Goal: Transaction & Acquisition: Obtain resource

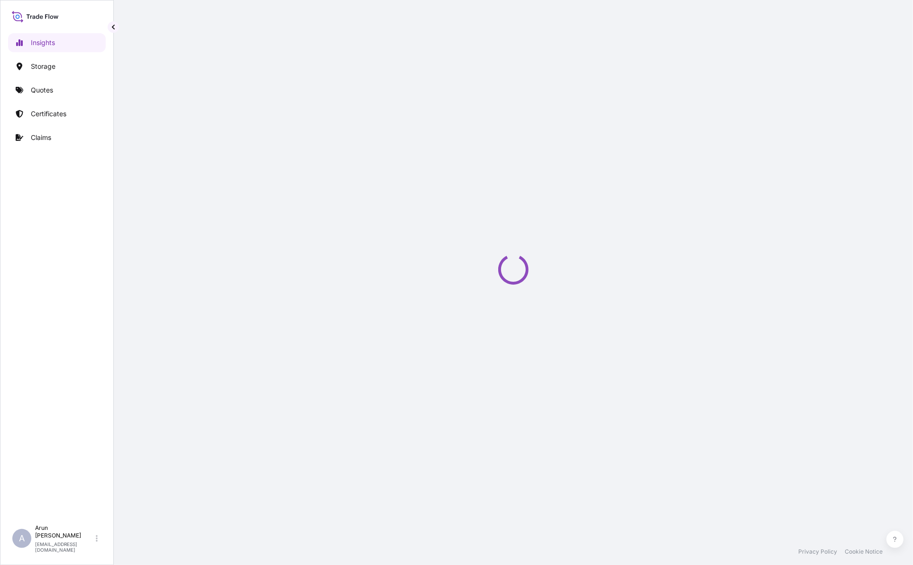
select select "2025"
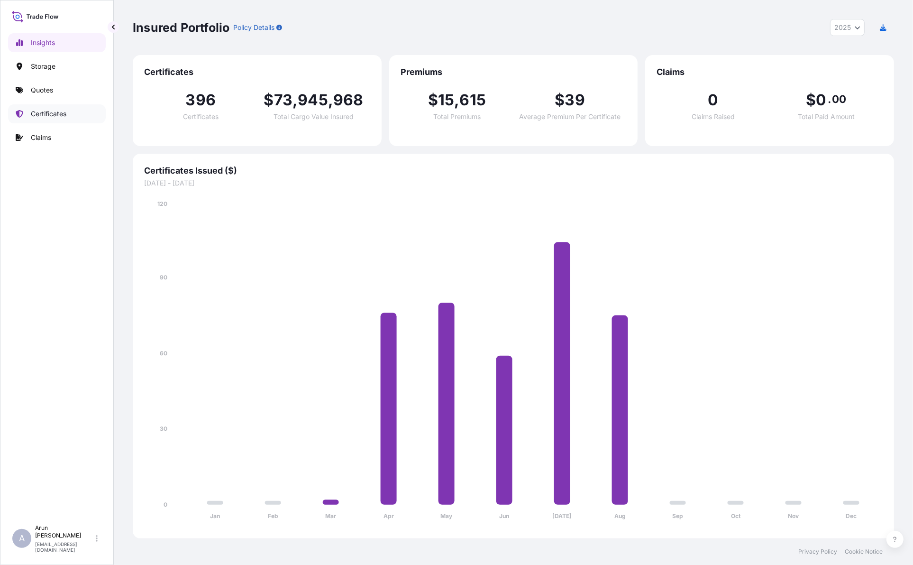
click at [44, 114] on p "Certificates" at bounding box center [49, 113] width 36 height 9
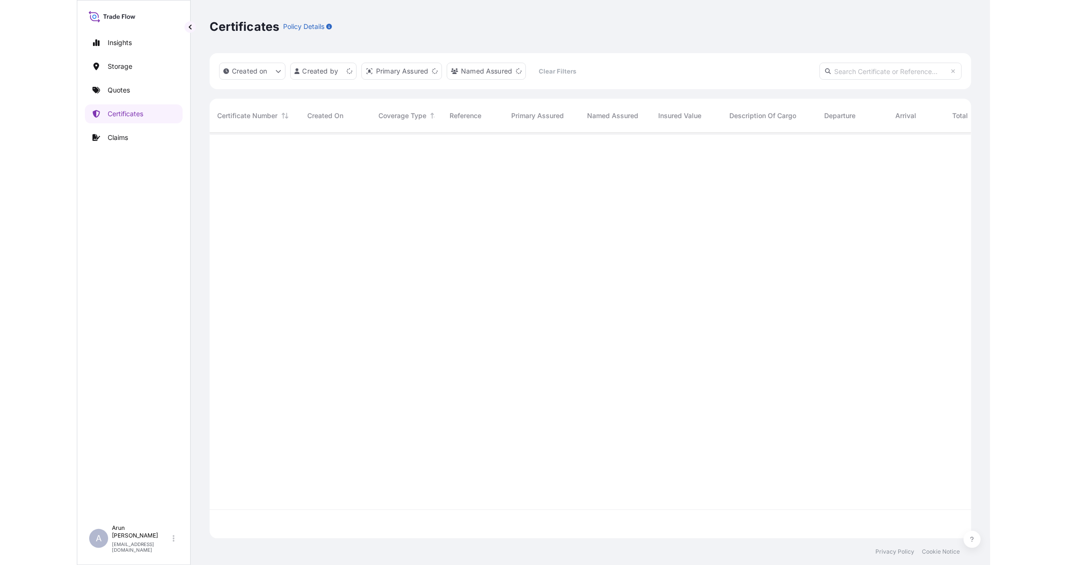
scroll to position [402, 752]
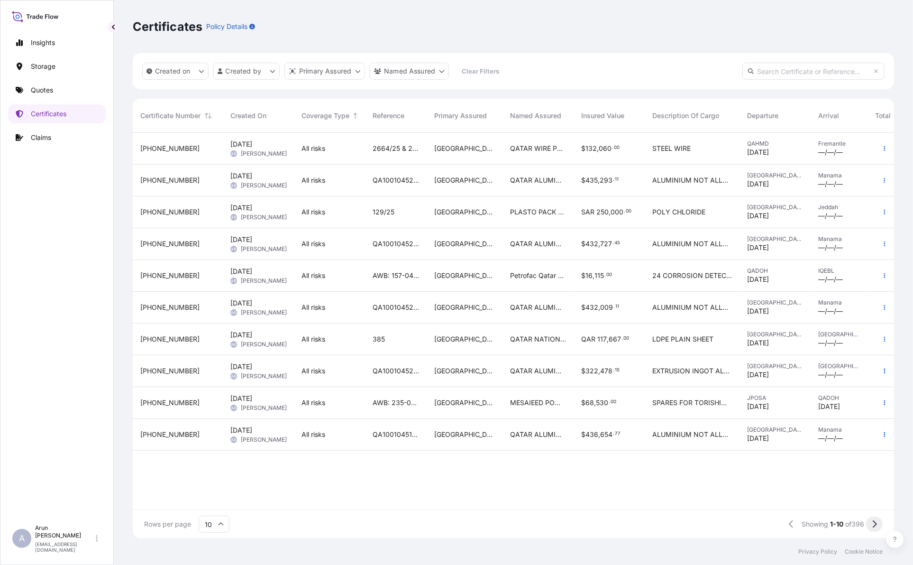
click at [869, 530] on button at bounding box center [874, 523] width 17 height 15
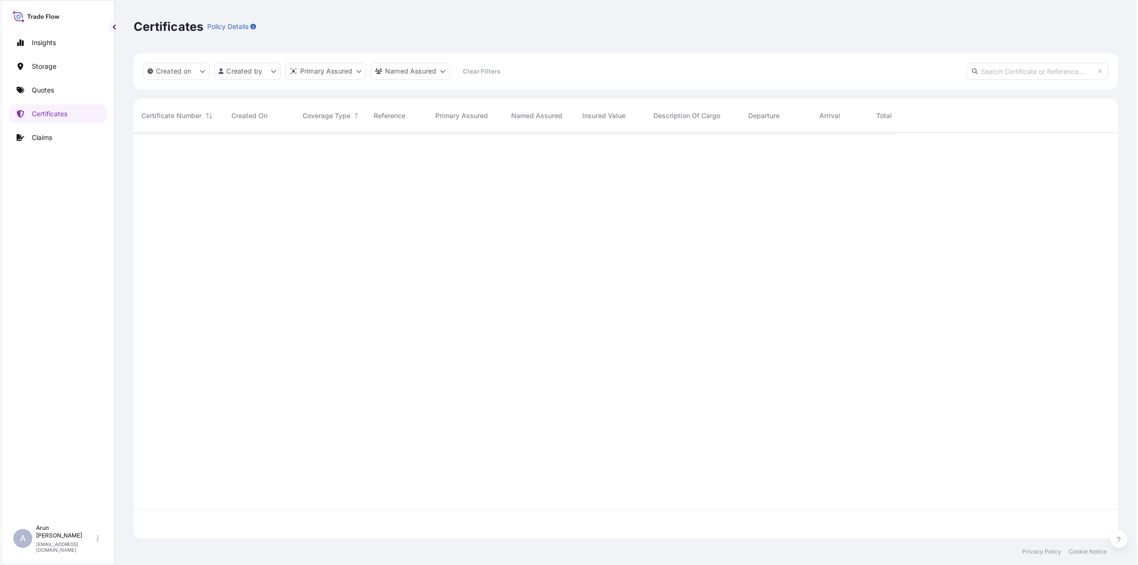
scroll to position [402, 977]
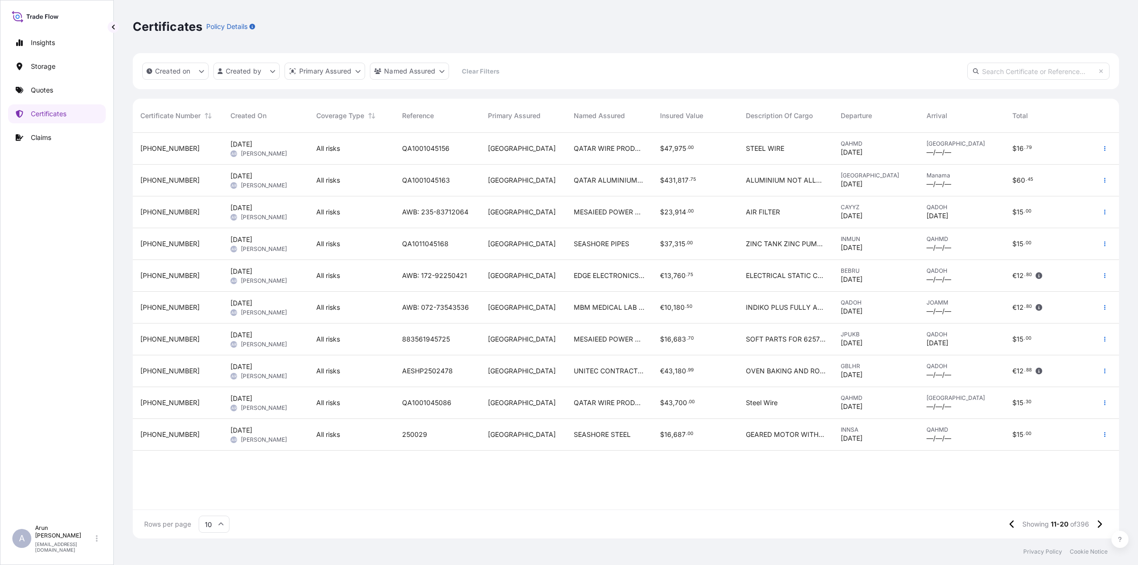
click at [269, 153] on span "[PERSON_NAME]" at bounding box center [264, 154] width 46 height 8
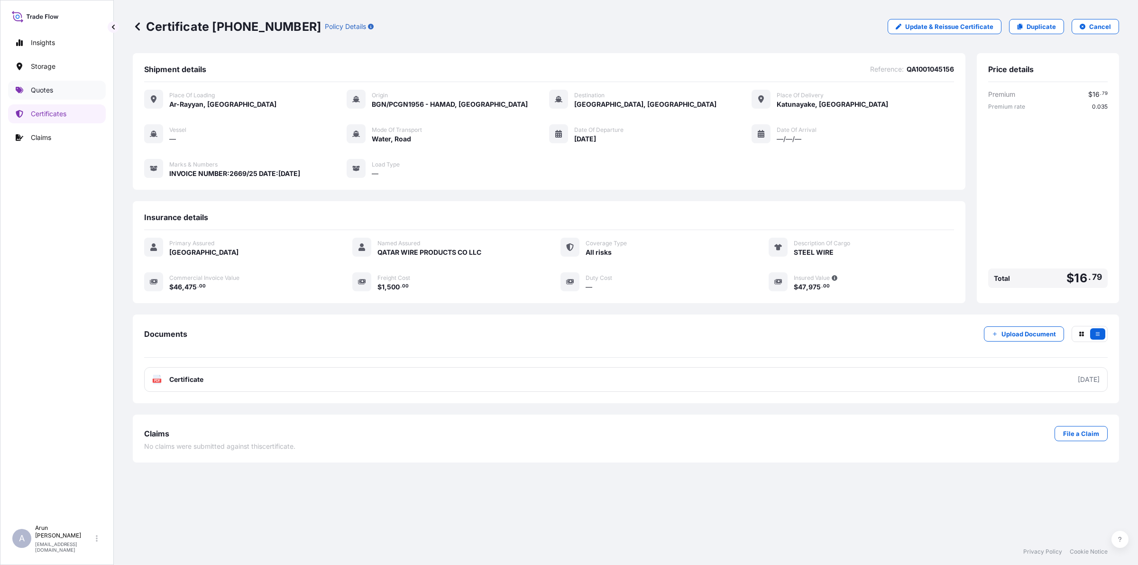
click at [49, 89] on p "Quotes" at bounding box center [42, 89] width 22 height 9
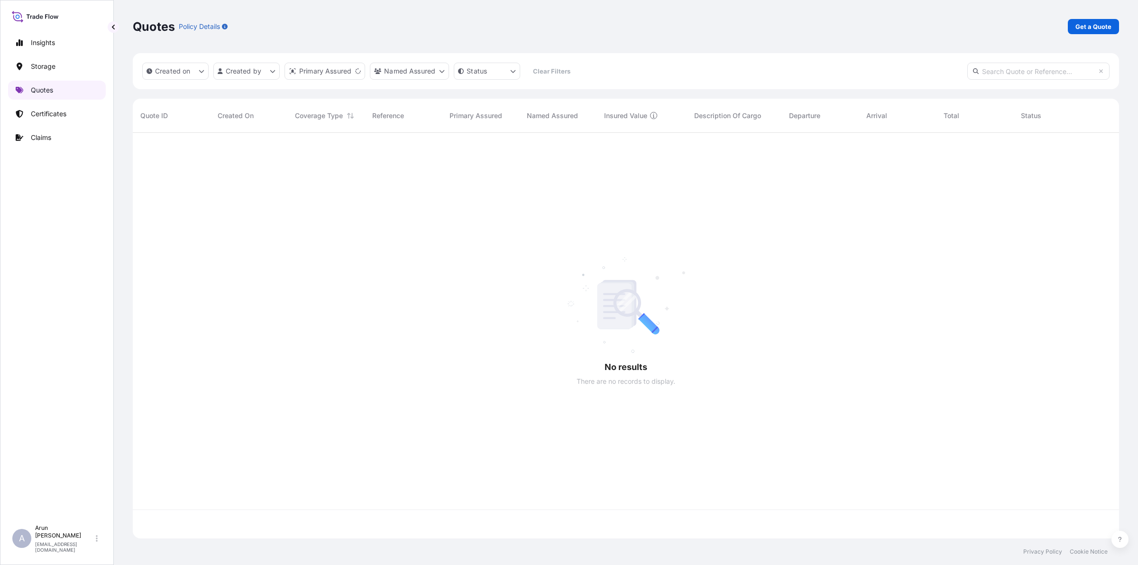
scroll to position [402, 977]
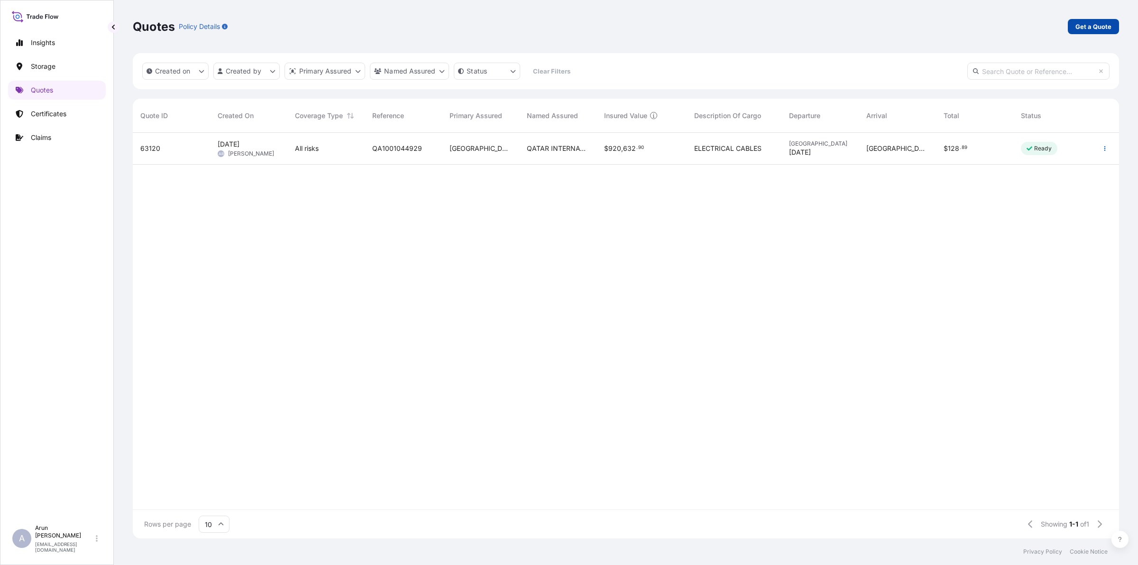
click at [913, 26] on p "Get a Quote" at bounding box center [1093, 26] width 36 height 9
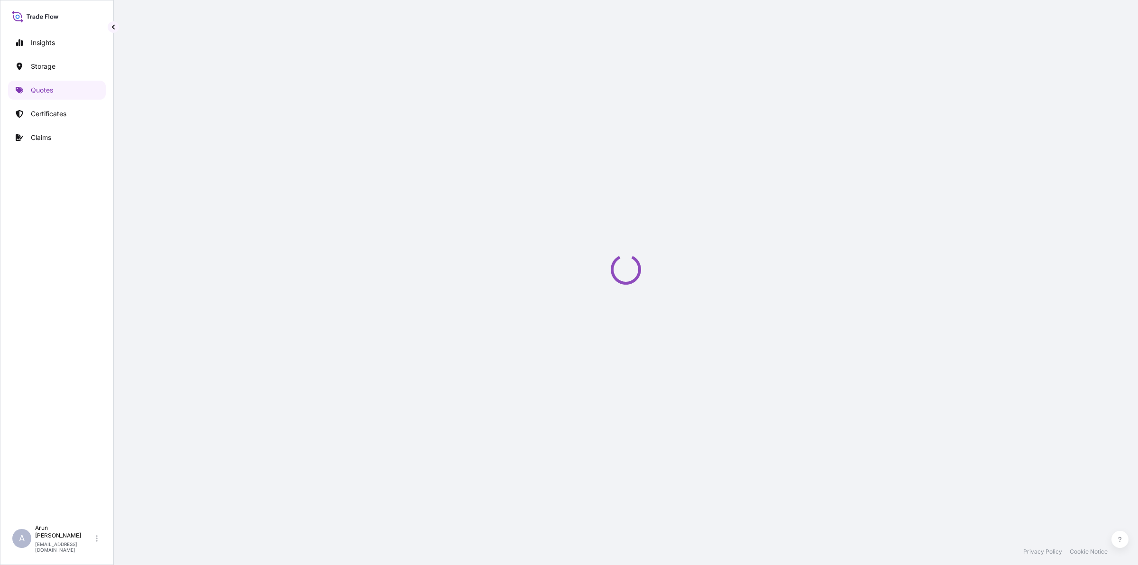
select select "Water"
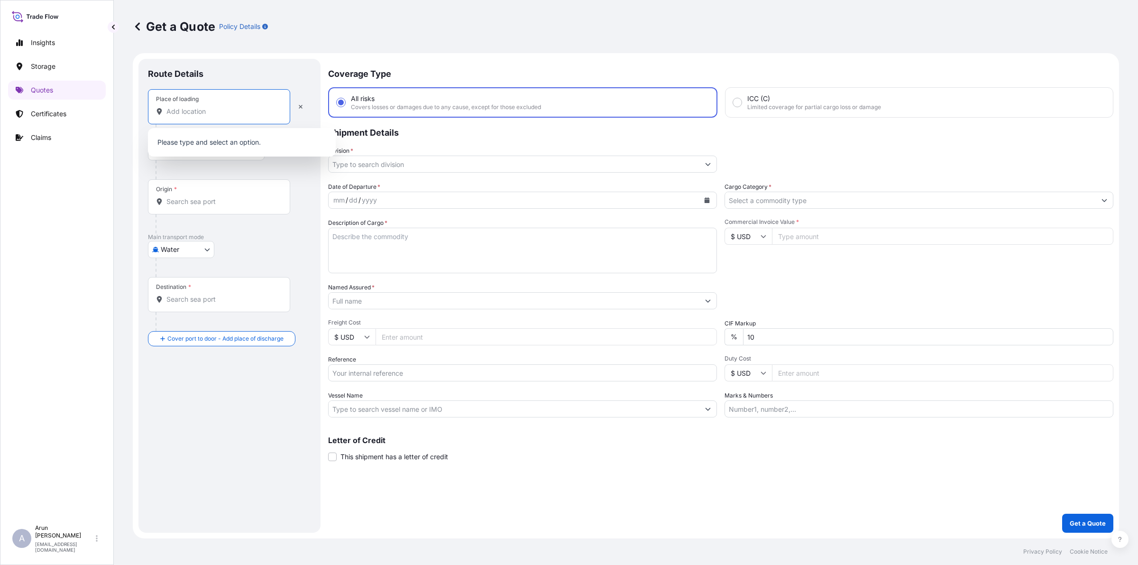
click at [235, 107] on input "Place of loading" at bounding box center [222, 111] width 112 height 9
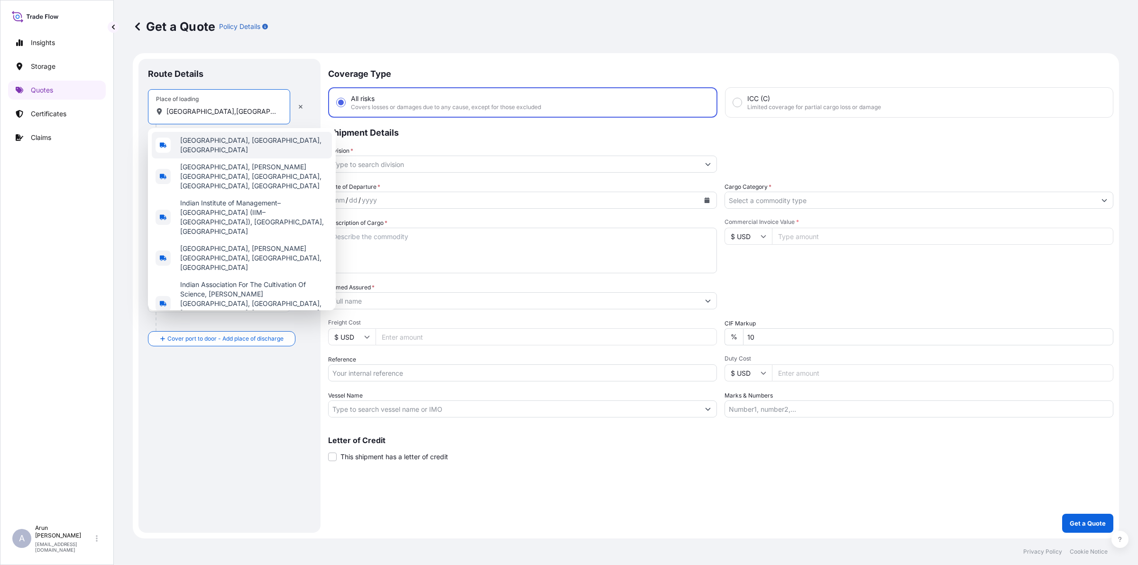
click at [236, 140] on span "[GEOGRAPHIC_DATA], [GEOGRAPHIC_DATA], [GEOGRAPHIC_DATA]" at bounding box center [254, 145] width 148 height 19
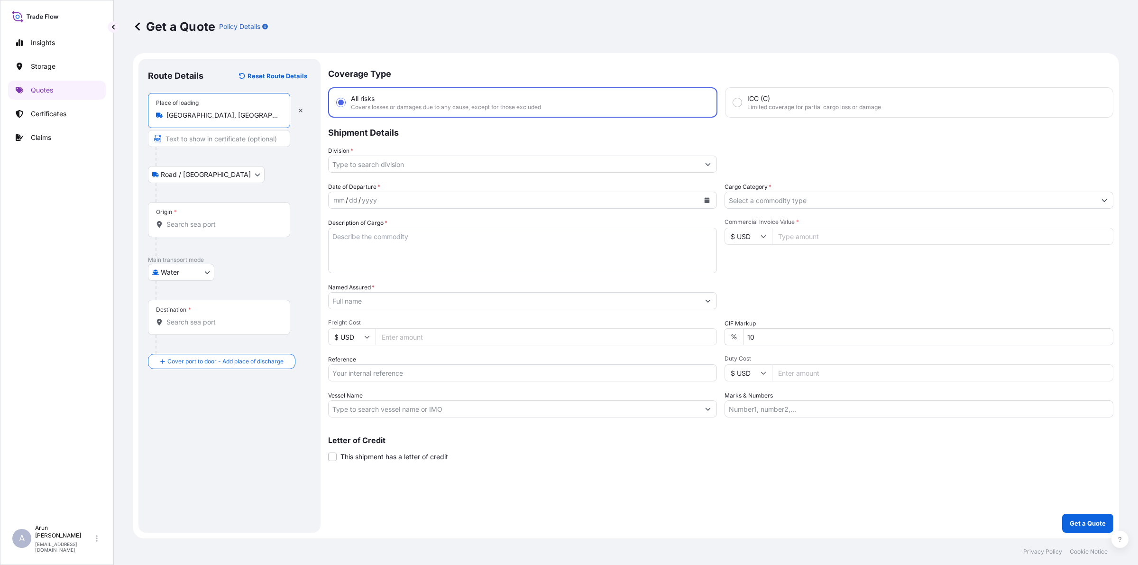
type input "[GEOGRAPHIC_DATA], [GEOGRAPHIC_DATA], [GEOGRAPHIC_DATA]"
click at [185, 140] on input "Text to appear on certificate" at bounding box center [219, 138] width 142 height 17
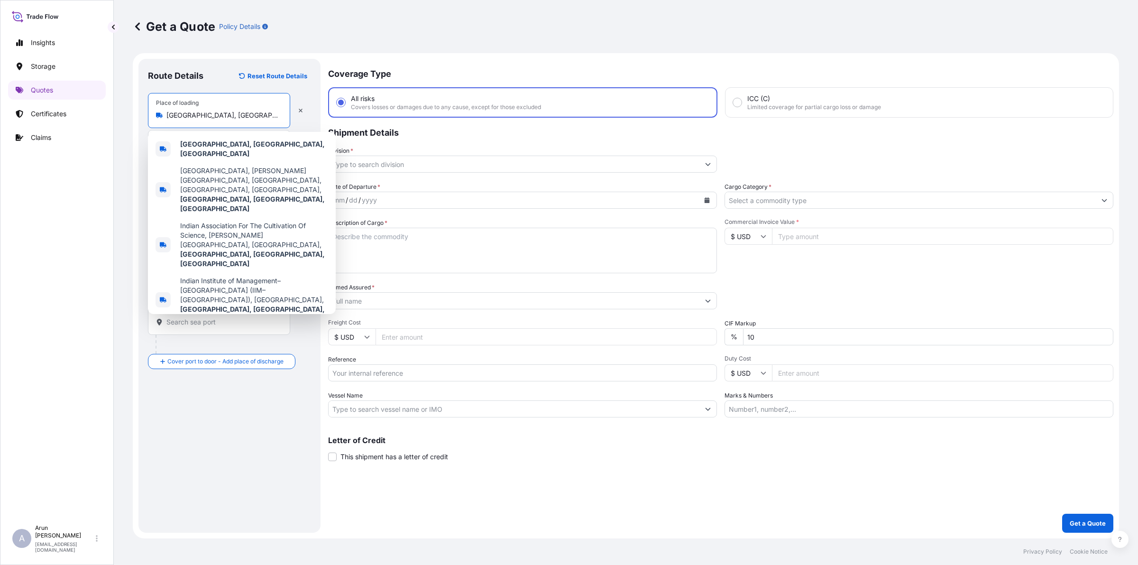
drag, startPoint x: 166, startPoint y: 113, endPoint x: 255, endPoint y: 112, distance: 88.7
click at [255, 112] on input "[GEOGRAPHIC_DATA], [GEOGRAPHIC_DATA], [GEOGRAPHIC_DATA]" at bounding box center [222, 114] width 112 height 9
click at [238, 140] on div "[GEOGRAPHIC_DATA], [GEOGRAPHIC_DATA], [GEOGRAPHIC_DATA]" at bounding box center [242, 149] width 180 height 27
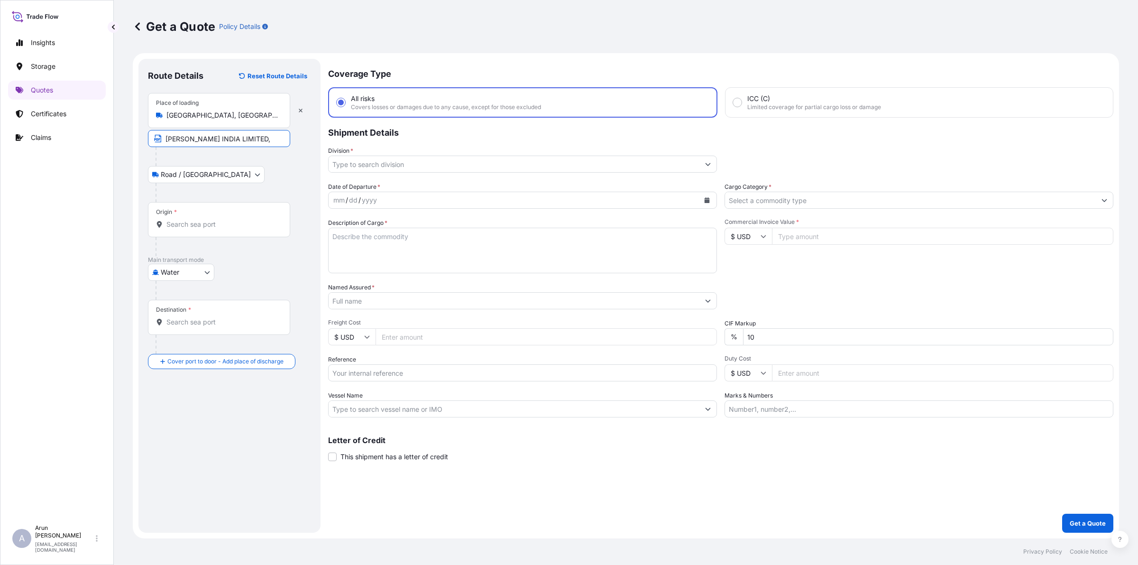
click at [255, 141] on input "[PERSON_NAME] INDIA LIMITED," at bounding box center [219, 138] width 142 height 17
paste input "[GEOGRAPHIC_DATA], [GEOGRAPHIC_DATA], [GEOGRAPHIC_DATA]"
type input "[PERSON_NAME] INDIA LIMITED,[GEOGRAPHIC_DATA], [GEOGRAPHIC_DATA], [GEOGRAPHIC_D…"
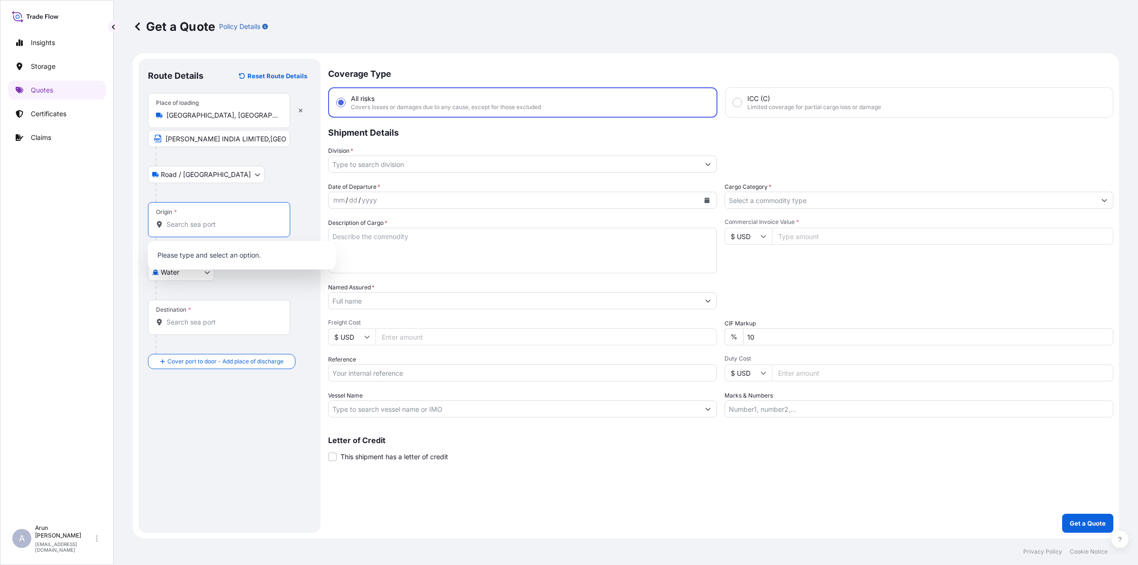
click at [211, 226] on input "Origin *" at bounding box center [222, 224] width 112 height 9
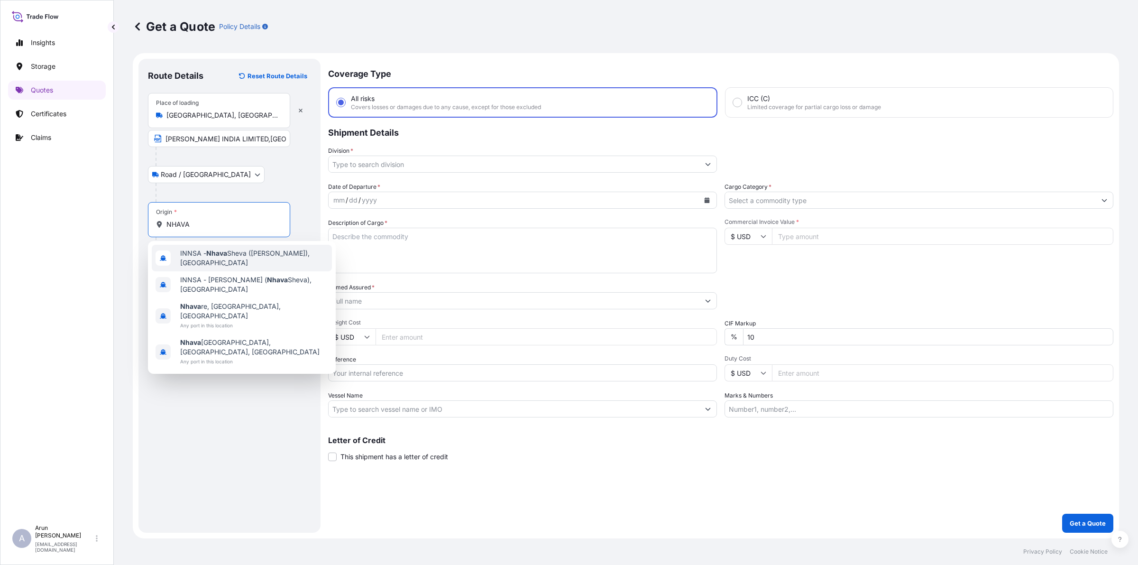
click at [223, 261] on span "INNSA - [GEOGRAPHIC_DATA] ([PERSON_NAME]), [GEOGRAPHIC_DATA]" at bounding box center [254, 257] width 148 height 19
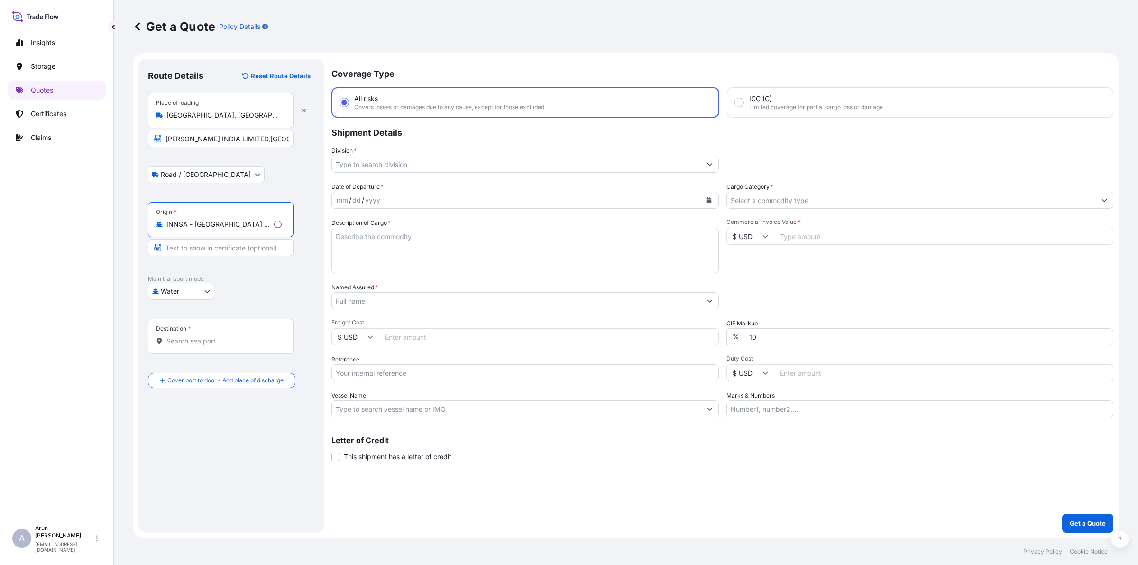
type input "INNSA - [GEOGRAPHIC_DATA] ([PERSON_NAME]), [GEOGRAPHIC_DATA]"
click at [205, 339] on input "Destination *" at bounding box center [223, 340] width 115 height 9
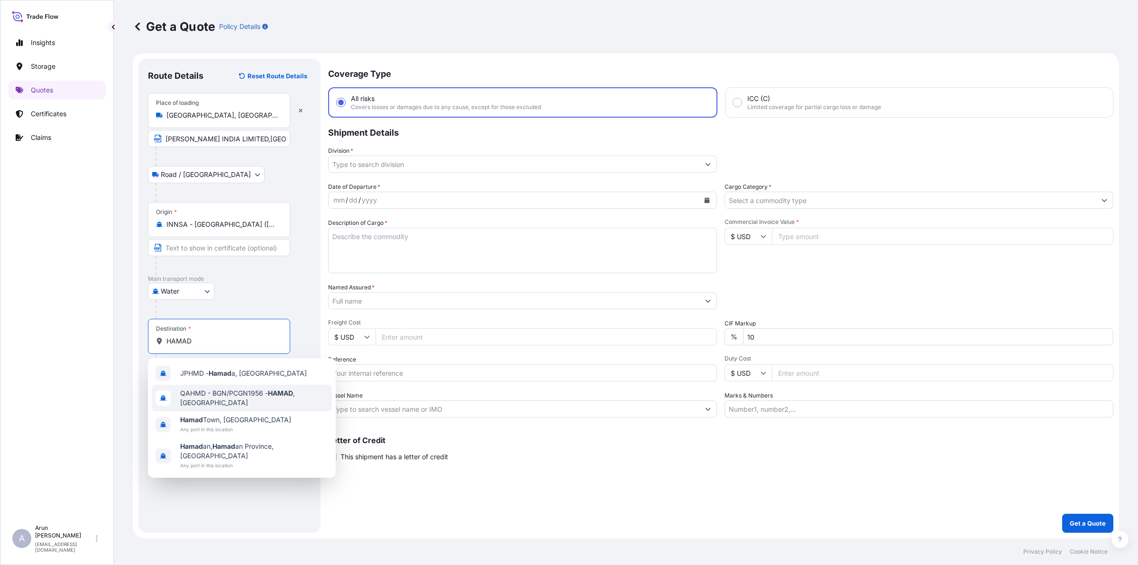
click at [237, 392] on span "QAHMD - BGN/PCGN1956 - HAMAD , [GEOGRAPHIC_DATA]" at bounding box center [254, 397] width 148 height 19
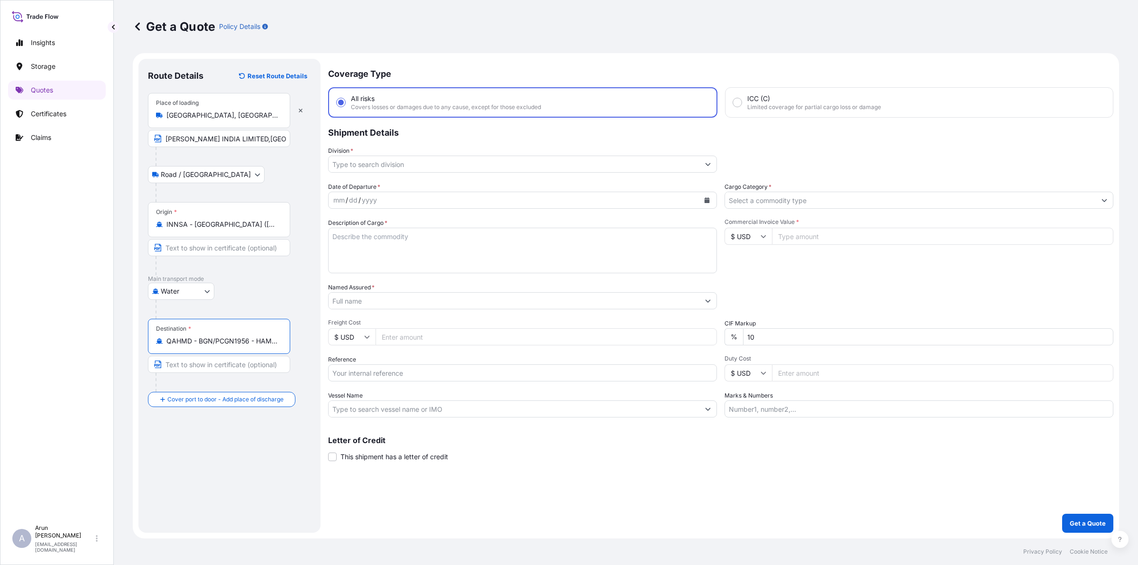
type input "QAHMD - BGN/PCGN1956 - HAMAD, [GEOGRAPHIC_DATA]"
click at [457, 164] on input "Division *" at bounding box center [514, 164] width 371 height 17
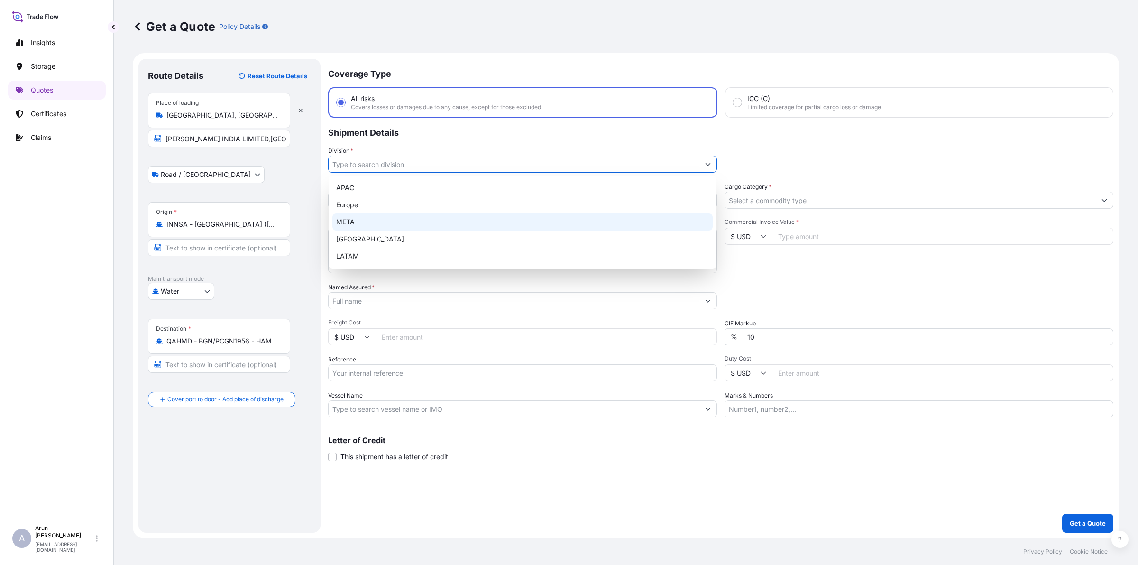
click at [351, 220] on div "META" at bounding box center [522, 221] width 380 height 17
type input "META"
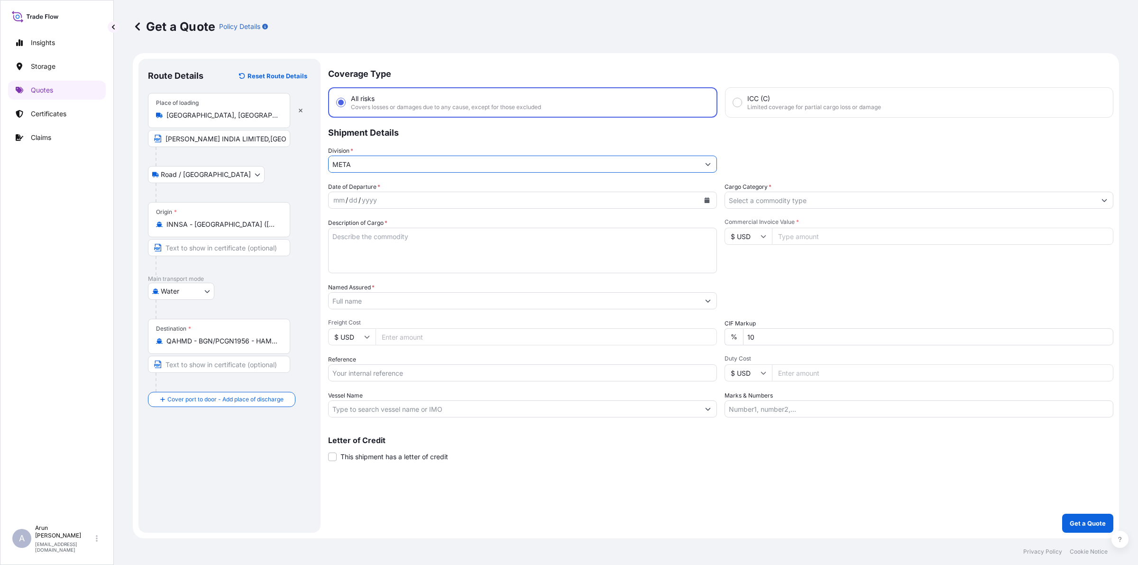
click at [705, 198] on icon "Calendar" at bounding box center [707, 200] width 6 height 6
click at [420, 337] on div "28" at bounding box center [416, 333] width 17 height 17
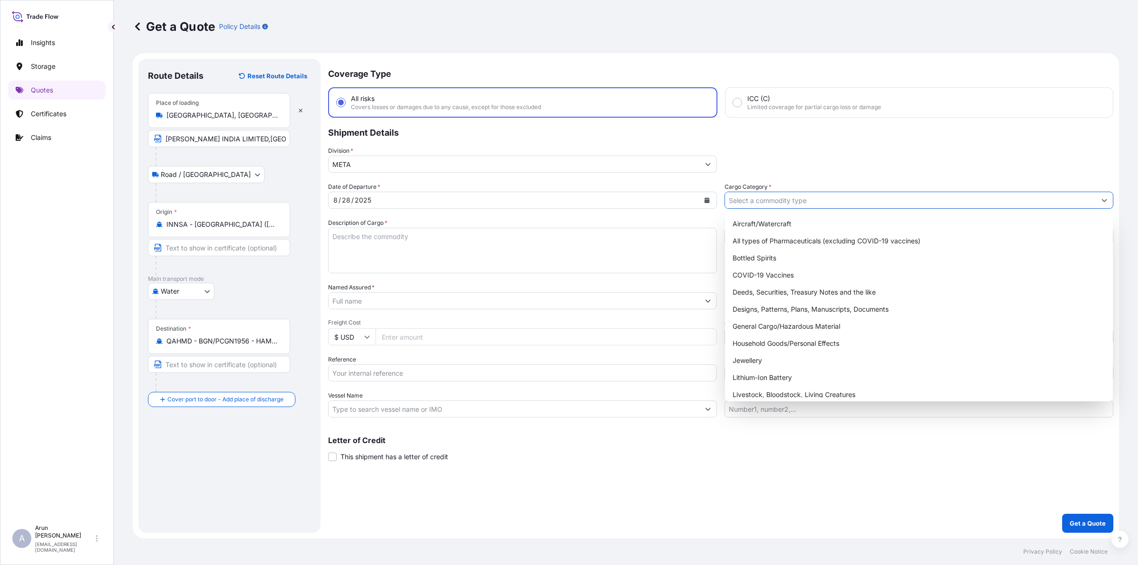
click at [833, 202] on input "Cargo Category *" at bounding box center [910, 200] width 371 height 17
click at [750, 326] on div "General Cargo/Hazardous Material" at bounding box center [919, 326] width 380 height 17
type input "General Cargo/Hazardous Material"
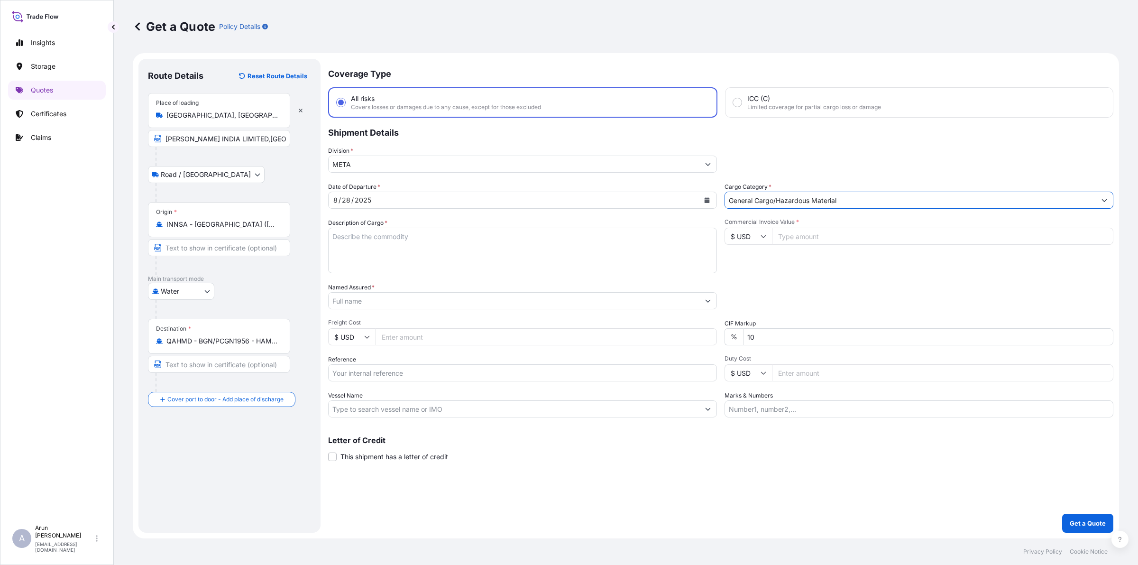
click at [407, 257] on textarea "Description of Cargo *" at bounding box center [522, 251] width 389 height 46
type textarea "5 BUNDLES"
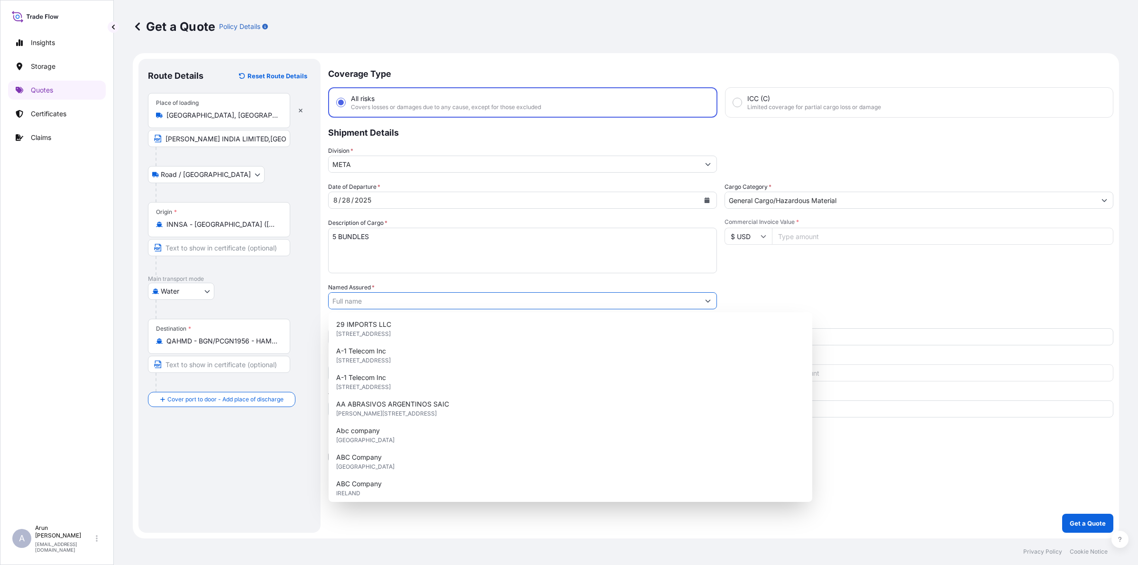
click at [362, 301] on input "Named Assured *" at bounding box center [514, 300] width 371 height 17
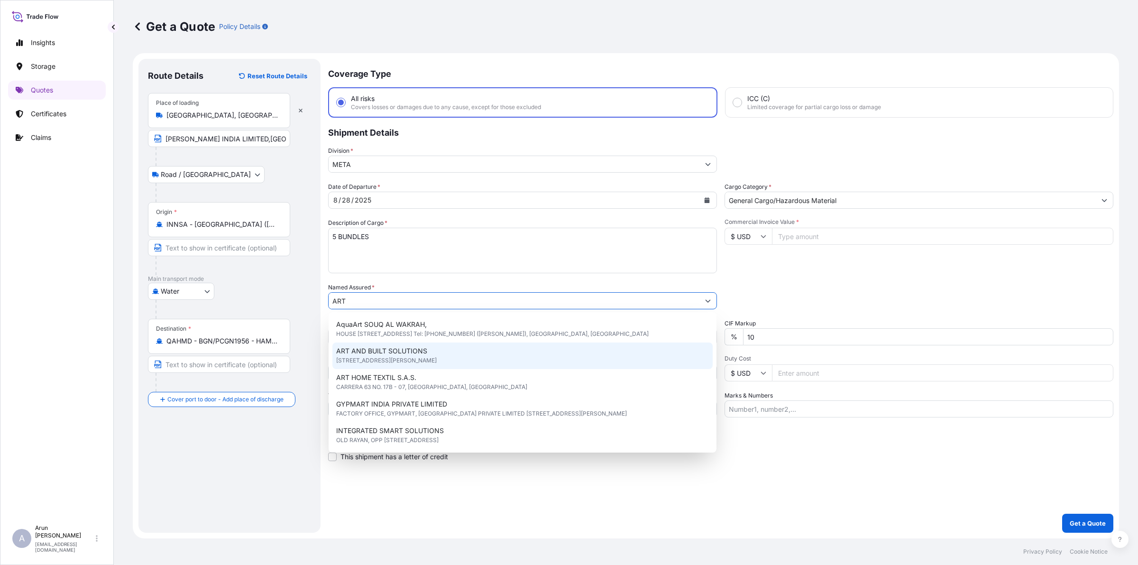
click at [357, 345] on div "ART AND BUILT SOLUTIONS [STREET_ADDRESS][PERSON_NAME]" at bounding box center [522, 355] width 380 height 27
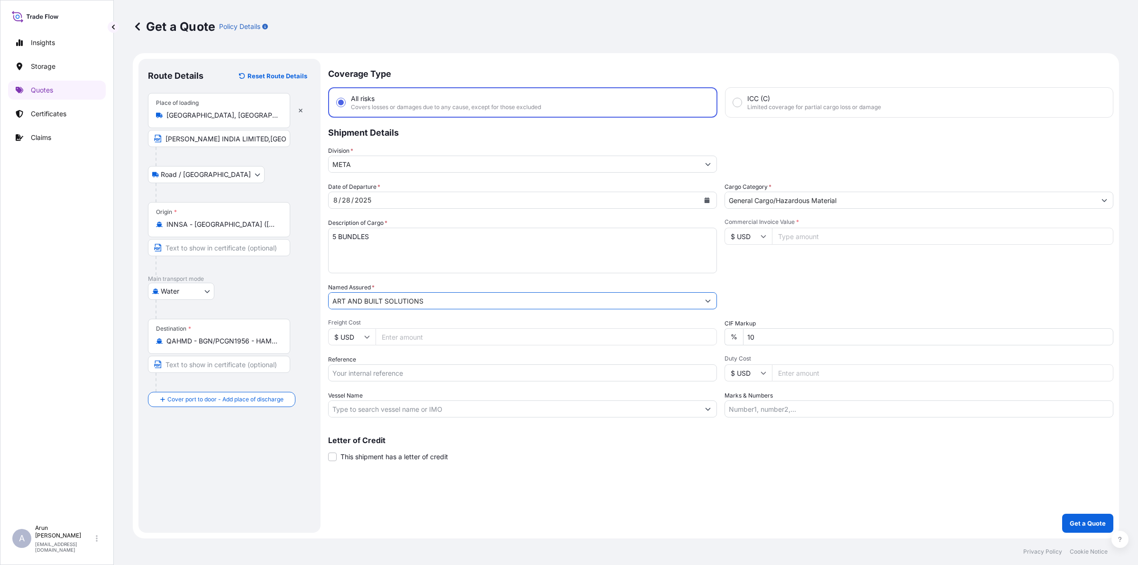
type input "ART AND BUILT SOLUTIONS"
click at [423, 336] on input "Freight Cost" at bounding box center [546, 336] width 341 height 17
type input "6000"
click at [403, 368] on input "Reference" at bounding box center [522, 372] width 389 height 17
type input "502"
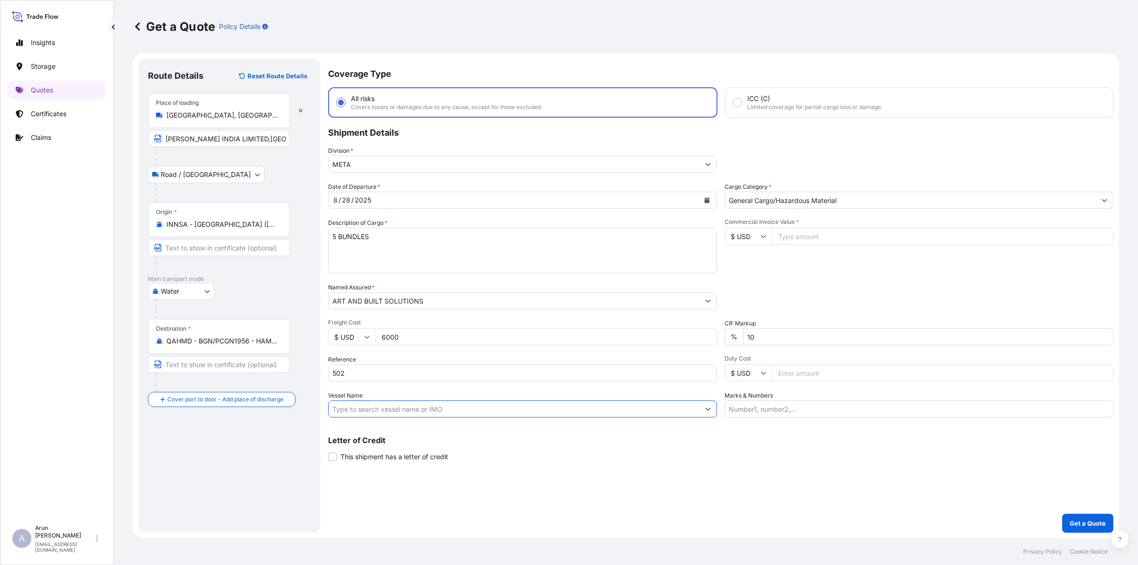
click at [396, 404] on input "Vessel Name" at bounding box center [514, 408] width 371 height 17
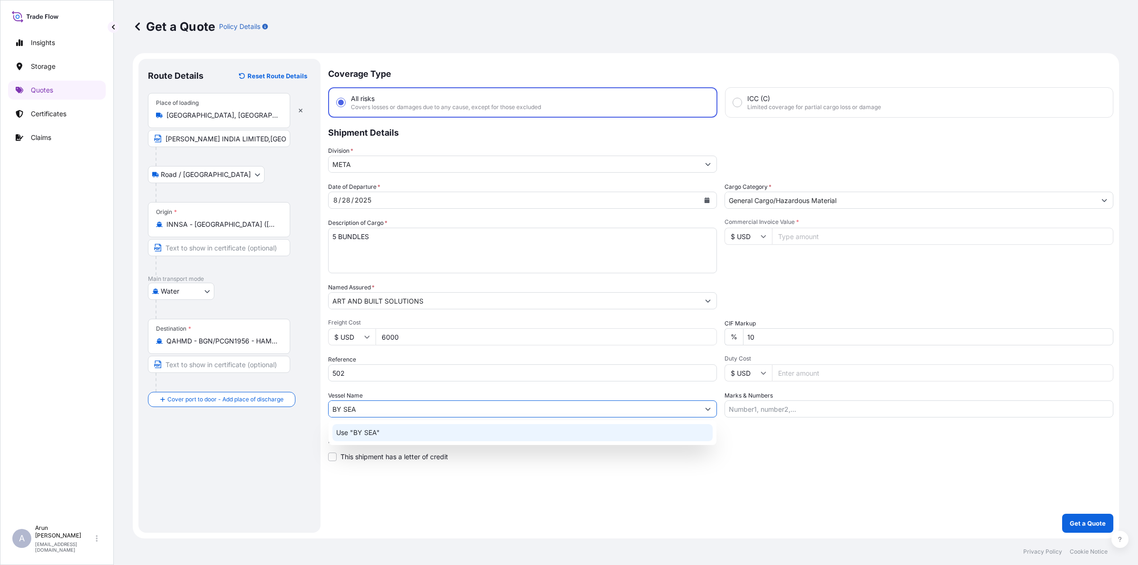
click at [379, 436] on p "Use "BY SEA"" at bounding box center [358, 432] width 44 height 9
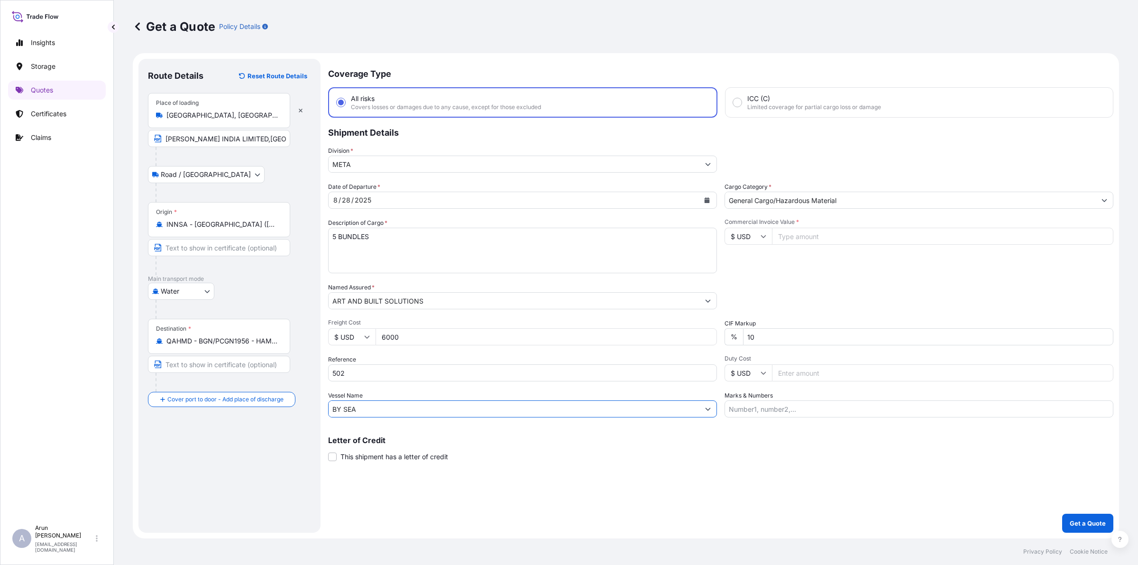
type input "BY SEA"
click at [807, 234] on input "Commercial Invoice Value *" at bounding box center [942, 236] width 341 height 17
type input "41137.2"
click at [851, 401] on input "Marks & Numbers" at bounding box center [918, 408] width 389 height 17
type input "NA"
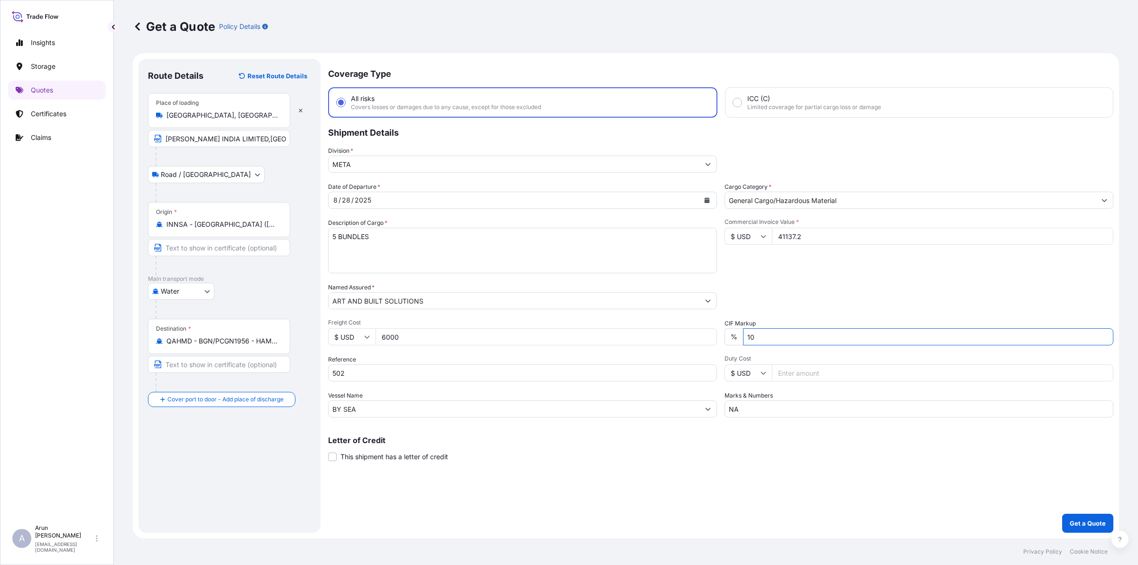
drag, startPoint x: 776, startPoint y: 337, endPoint x: 727, endPoint y: 335, distance: 48.9
click at [727, 335] on div "% 10" at bounding box center [918, 336] width 389 height 17
type input "0"
click at [913, 524] on p "Get a Quote" at bounding box center [1088, 522] width 36 height 9
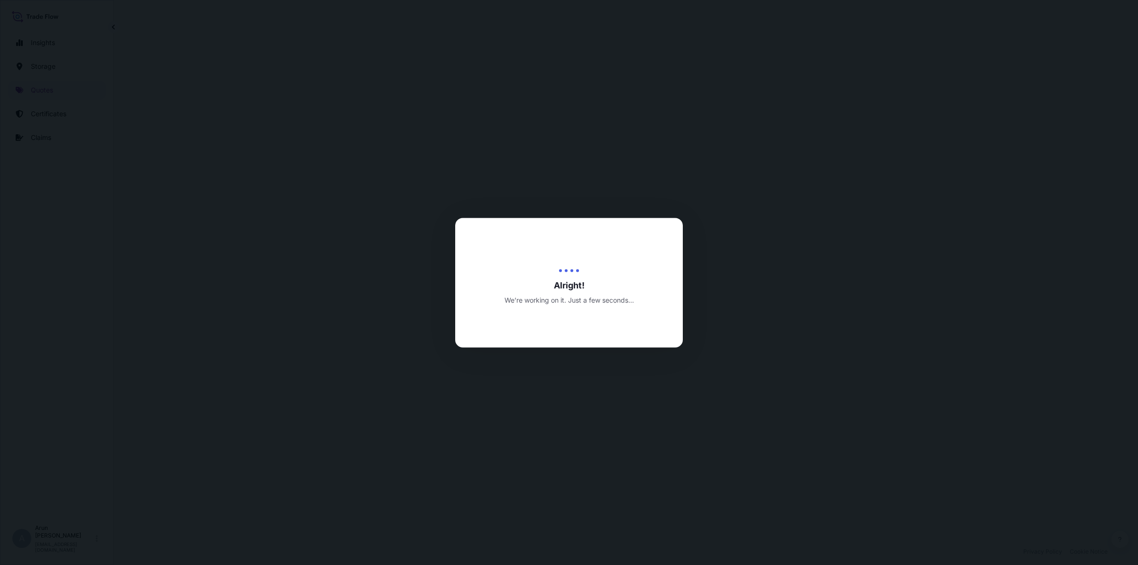
select select "Road / [GEOGRAPHIC_DATA]"
select select "Water"
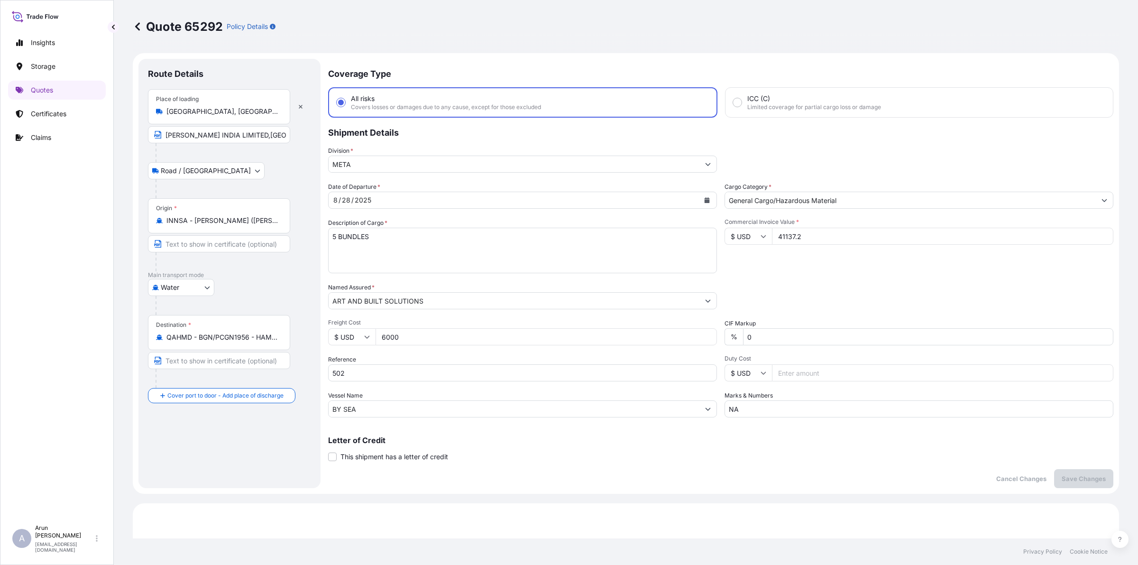
drag, startPoint x: 379, startPoint y: 223, endPoint x: 387, endPoint y: 248, distance: 26.4
click at [379, 223] on label "Description of Cargo *" at bounding box center [357, 222] width 59 height 9
click at [379, 228] on textarea "5 BUNDLES" at bounding box center [522, 251] width 389 height 46
drag, startPoint x: 377, startPoint y: 236, endPoint x: 229, endPoint y: 236, distance: 147.9
click at [229, 236] on form "Route Details Place of loading [GEOGRAPHIC_DATA], [GEOGRAPHIC_DATA], [GEOGRAPHI…" at bounding box center [626, 273] width 986 height 440
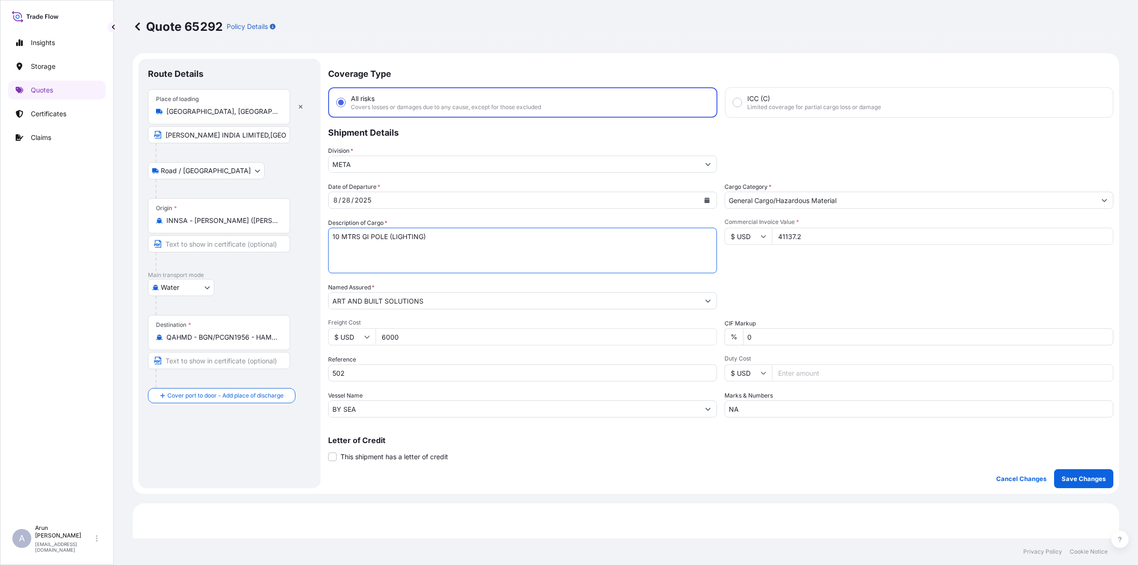
click at [456, 230] on textarea "5 BUNDLES" at bounding box center [522, 251] width 389 height 46
drag, startPoint x: 360, startPoint y: 238, endPoint x: 307, endPoint y: 249, distance: 54.3
click at [307, 249] on form "Route Details Place of loading [GEOGRAPHIC_DATA], [GEOGRAPHIC_DATA], [GEOGRAPHI…" at bounding box center [626, 273] width 986 height 440
type textarea "GI POLE (LIGHTING) SINGLE ARM BRAKET WITH ACCESSORIES"
drag, startPoint x: 513, startPoint y: 229, endPoint x: 565, endPoint y: 228, distance: 52.2
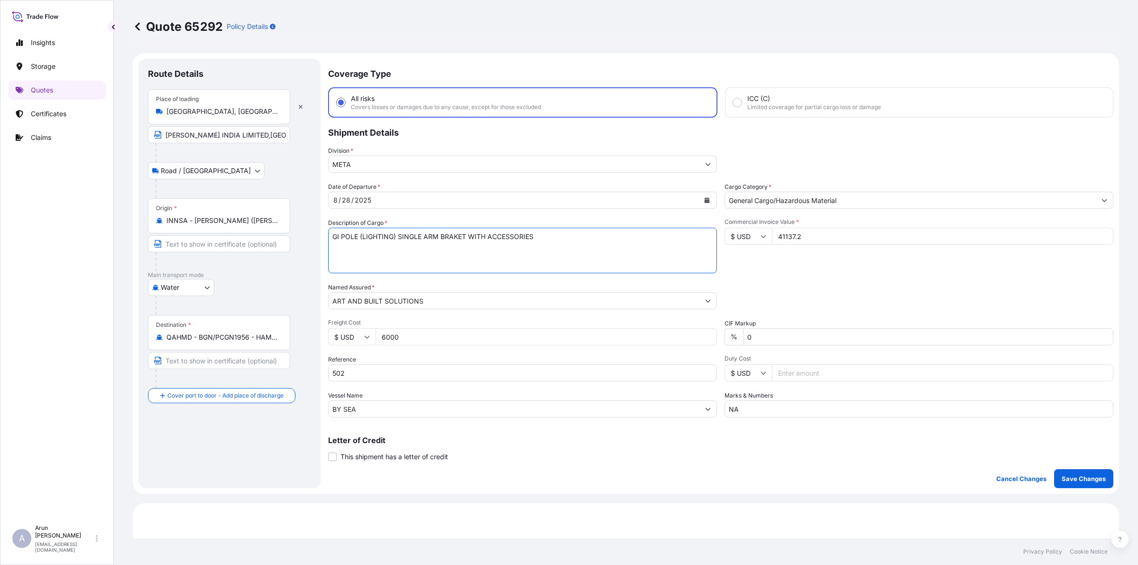
click at [565, 228] on textarea "5 BUNDLES" at bounding box center [522, 251] width 389 height 46
click at [584, 237] on textarea "5 BUNDLES" at bounding box center [522, 251] width 389 height 46
paste textarea "GI POLE (LIGHTING) SINGLE ARM BRAKET WITH ACCESSORIES"
type textarea "GI POLE (LIGHTING) SINGLE ARM BRAKET WITH ACCESSORIES"
drag, startPoint x: 549, startPoint y: 247, endPoint x: 258, endPoint y: 257, distance: 290.3
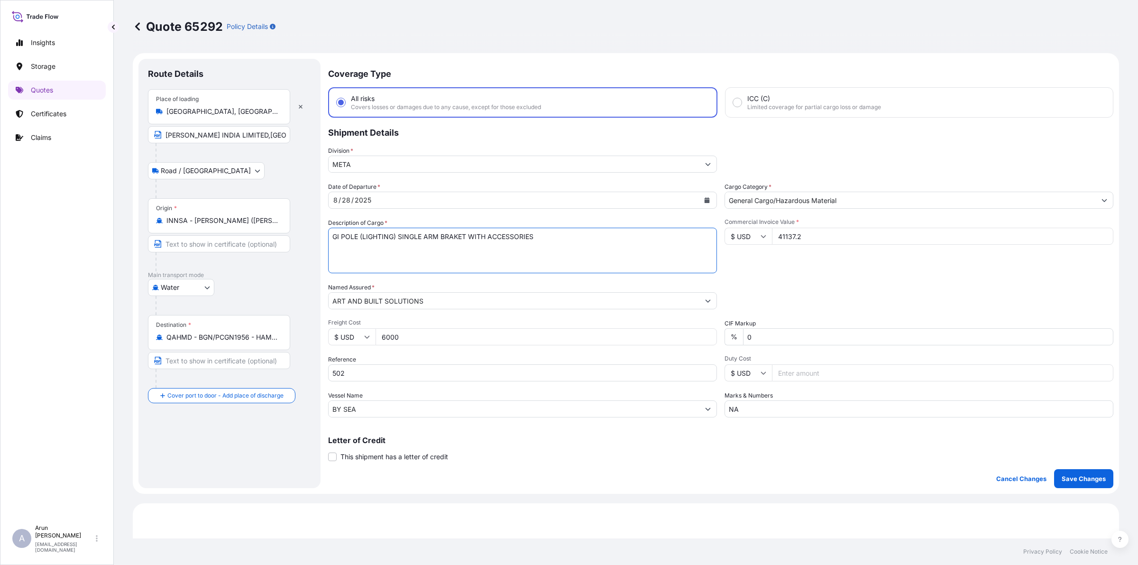
click at [258, 257] on form "Route Details Place of loading [GEOGRAPHIC_DATA], [GEOGRAPHIC_DATA], [GEOGRAPHI…" at bounding box center [626, 273] width 986 height 440
paste textarea "GI POLE (LIGHTING) SINGLE ARM BRAKET WITH ACCESSORIES"
drag, startPoint x: 396, startPoint y: 245, endPoint x: 467, endPoint y: 245, distance: 71.1
click at [467, 245] on textarea "5 BUNDLES" at bounding box center [522, 251] width 389 height 46
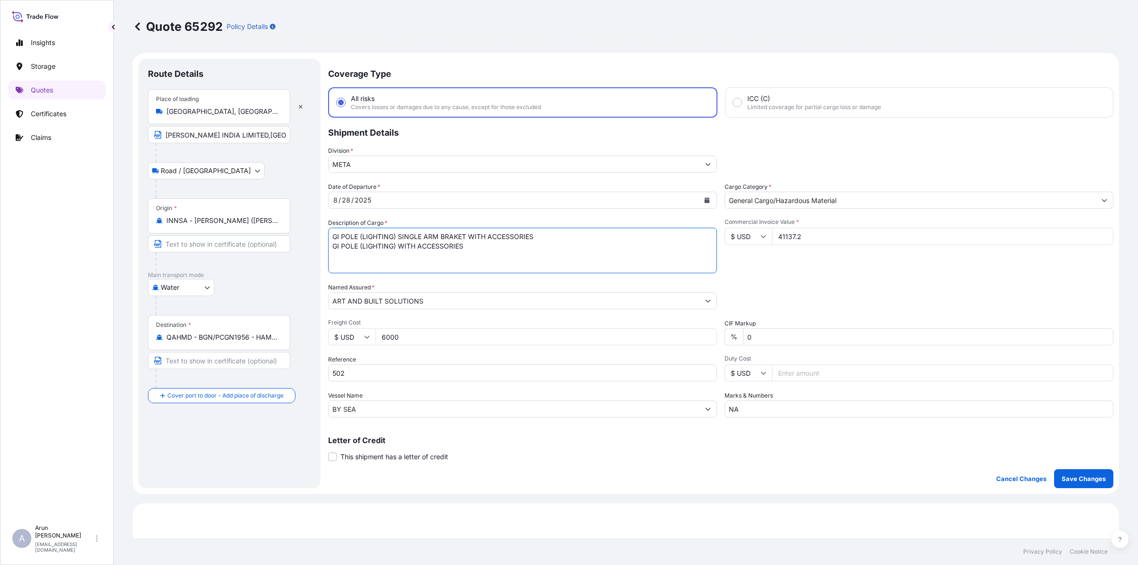
click at [465, 247] on textarea "5 BUNDLES" at bounding box center [522, 251] width 389 height 46
paste textarea "GI POLE (LIGHTING) SINGLE ARM BRAKET WITH ACCESSORIES"
drag, startPoint x: 364, startPoint y: 250, endPoint x: 379, endPoint y: 255, distance: 16.3
click at [379, 255] on textarea "5 BUNDLES" at bounding box center [522, 251] width 389 height 46
click at [437, 257] on textarea "5 BUNDLES" at bounding box center [522, 251] width 389 height 46
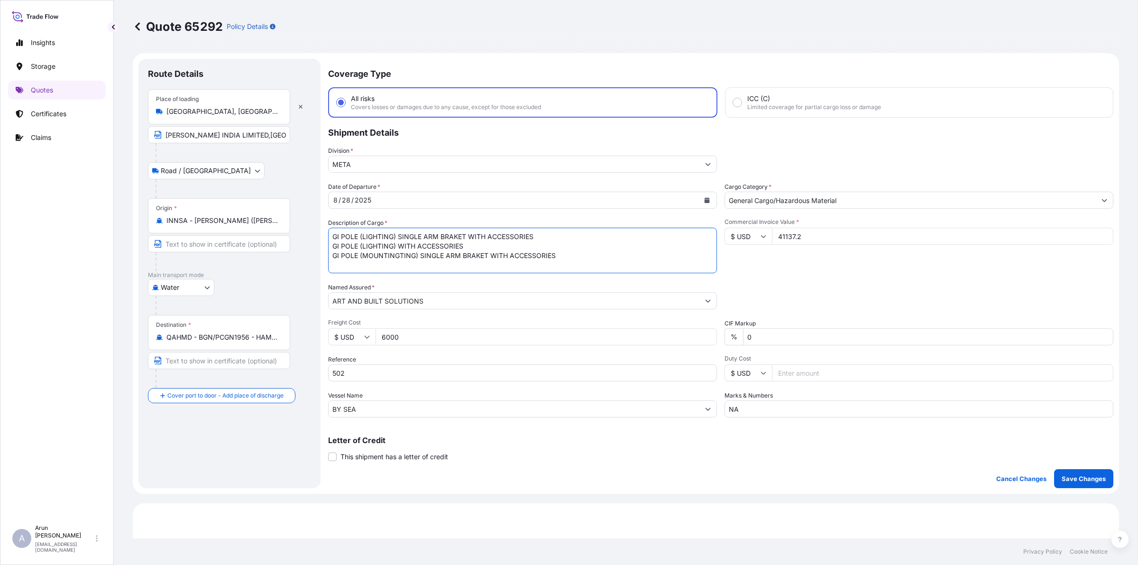
click at [399, 254] on textarea "5 BUNDLES" at bounding box center [522, 251] width 389 height 46
drag, startPoint x: 403, startPoint y: 252, endPoint x: 428, endPoint y: 253, distance: 24.2
click at [429, 255] on textarea "5 BUNDLES" at bounding box center [522, 251] width 389 height 46
click at [527, 251] on textarea "5 BUNDLES" at bounding box center [522, 251] width 389 height 46
type textarea "GI POLE (LIGHTING) SINGLE ARM BRAKET WITH ACCESSORIES GI POLE (LIGHTING) WITH A…"
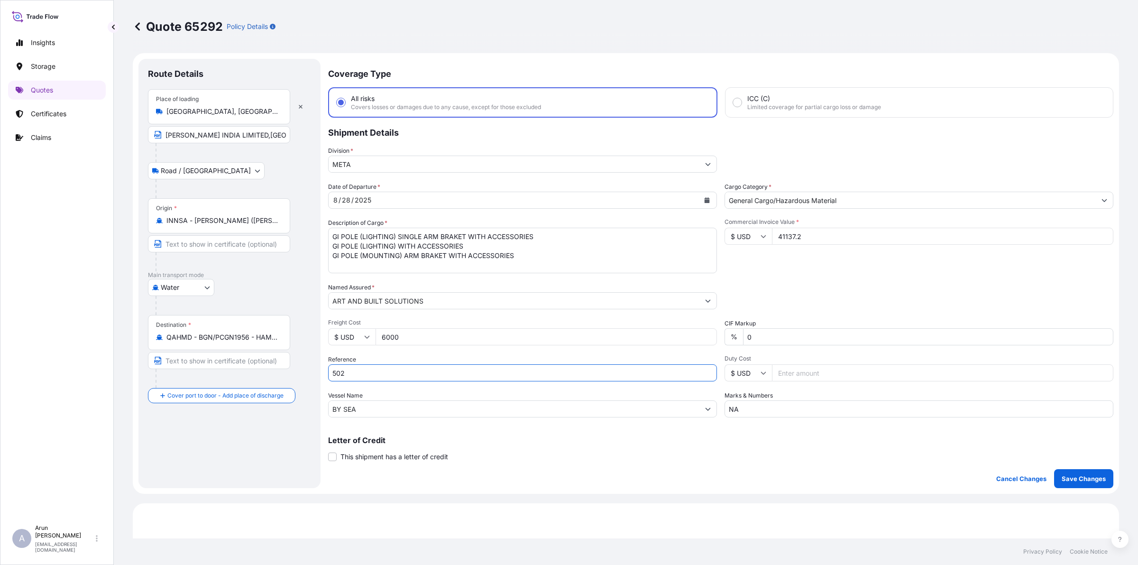
drag, startPoint x: 364, startPoint y: 373, endPoint x: 254, endPoint y: 387, distance: 110.9
click at [254, 386] on form "Route Details Place of loading [GEOGRAPHIC_DATA], [GEOGRAPHIC_DATA], [GEOGRAPHI…" at bounding box center [626, 273] width 986 height 440
click at [252, 366] on input "Text to appear on certificate" at bounding box center [219, 360] width 142 height 17
type input "ART"
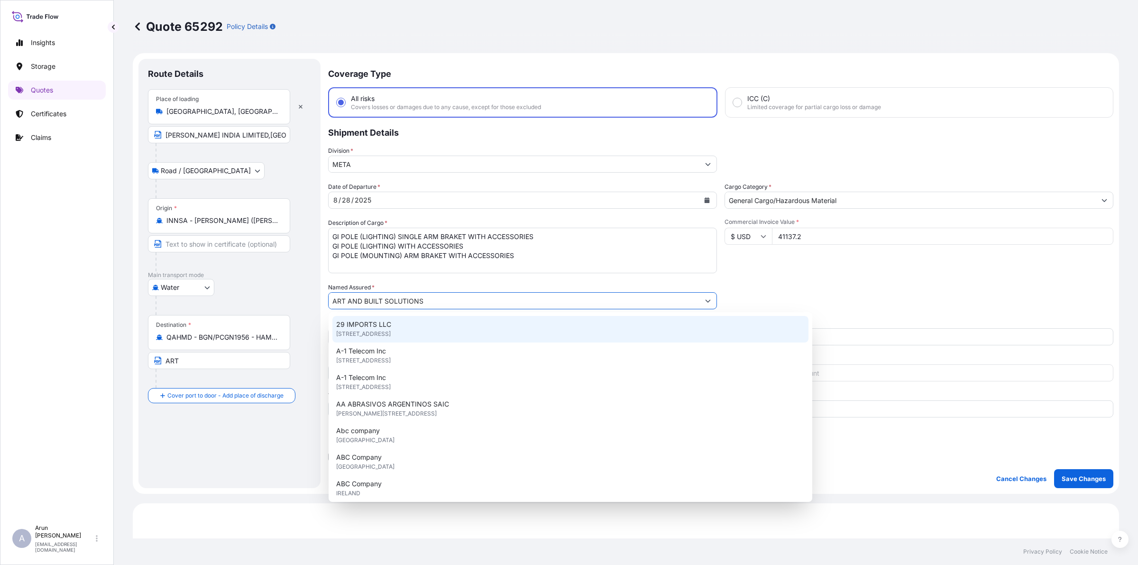
drag, startPoint x: 434, startPoint y: 297, endPoint x: 265, endPoint y: 340, distance: 175.0
click at [265, 340] on form "Route Details Place of loading [GEOGRAPHIC_DATA], [GEOGRAPHIC_DATA], [GEOGRAPHI…" at bounding box center [626, 273] width 986 height 440
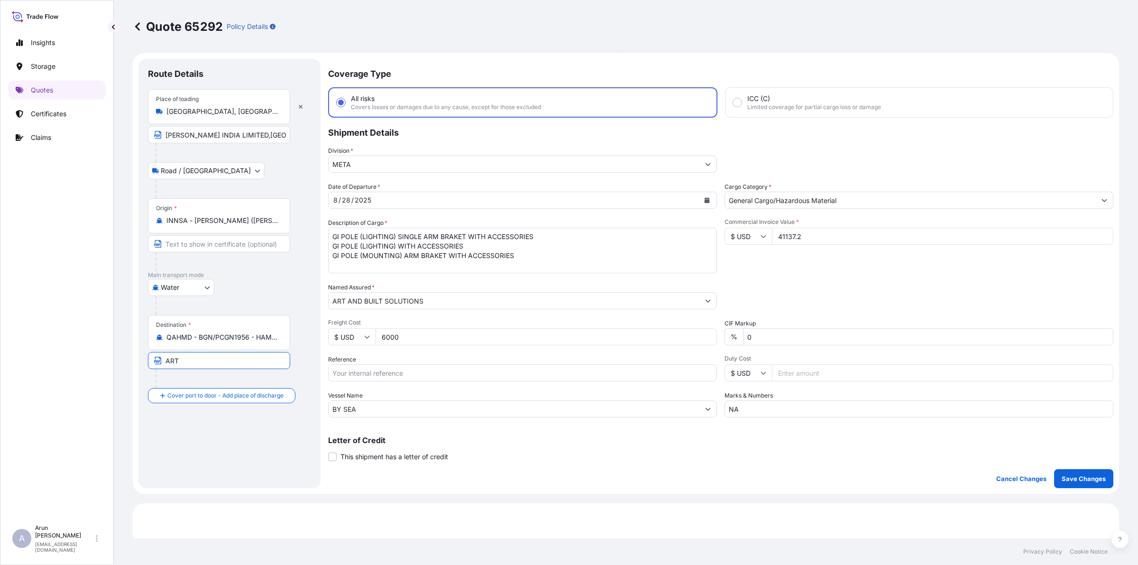
drag, startPoint x: 176, startPoint y: 368, endPoint x: 160, endPoint y: 368, distance: 16.1
click at [160, 368] on input "ART" at bounding box center [219, 360] width 142 height 17
click at [194, 454] on div "Place of Discharge" at bounding box center [219, 441] width 142 height 35
click at [194, 451] on input "Place of Discharge" at bounding box center [222, 445] width 112 height 9
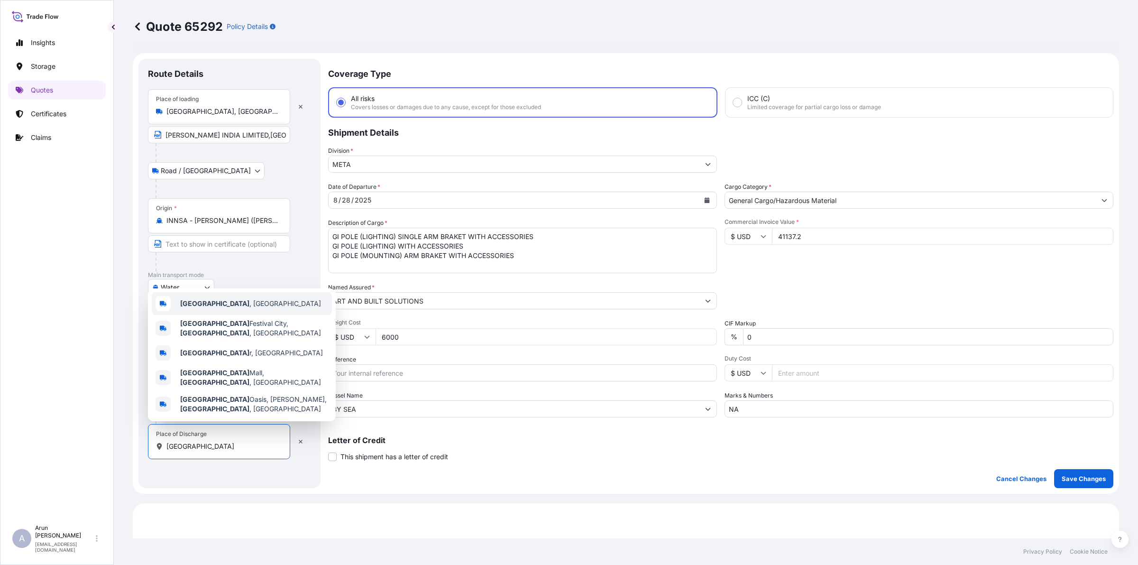
click at [209, 315] on div "[GEOGRAPHIC_DATA] , [GEOGRAPHIC_DATA]" at bounding box center [242, 303] width 180 height 23
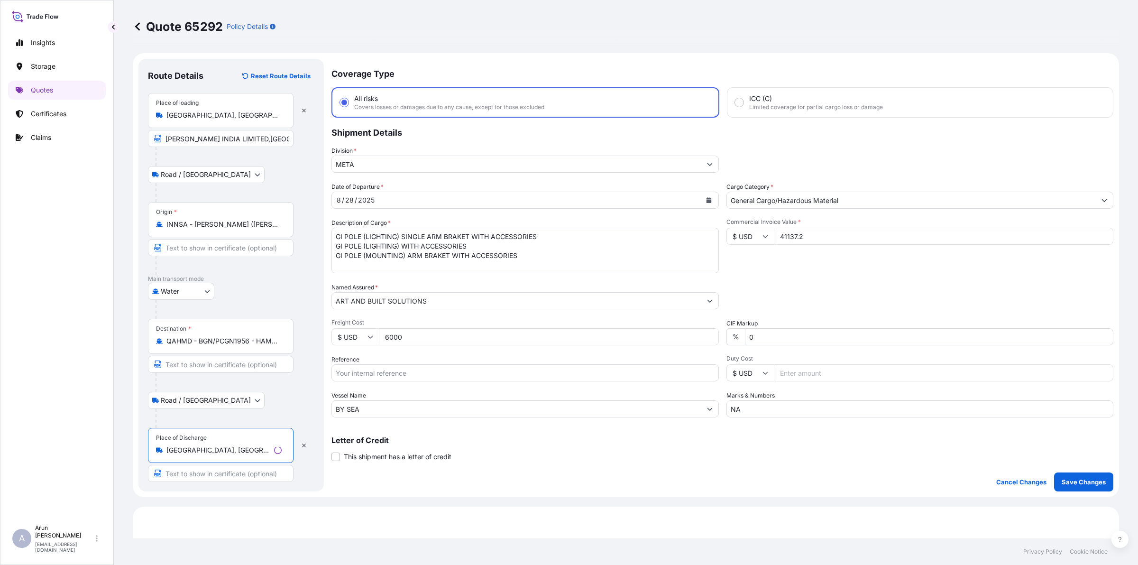
type input "[GEOGRAPHIC_DATA], [GEOGRAPHIC_DATA]"
drag, startPoint x: 217, startPoint y: 472, endPoint x: 217, endPoint y: 467, distance: 4.8
click at [217, 470] on input "Text to appear on certificate" at bounding box center [221, 473] width 146 height 17
paste input "ART AND BUILT SOLUTIONS"
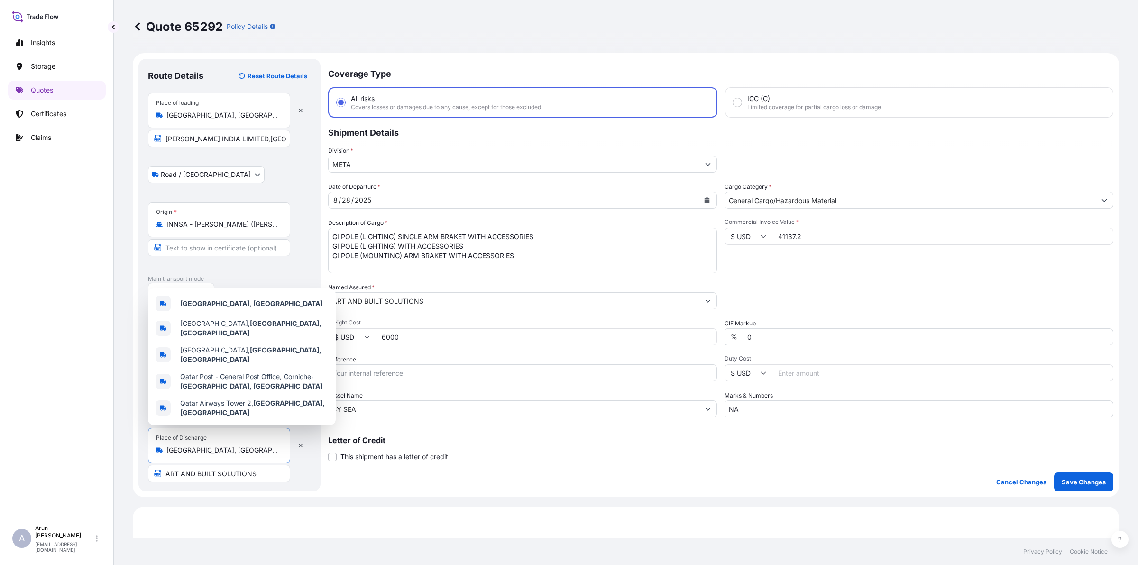
drag, startPoint x: 202, startPoint y: 449, endPoint x: 164, endPoint y: 443, distance: 38.8
click at [164, 443] on div "Place of Discharge [GEOGRAPHIC_DATA], [GEOGRAPHIC_DATA]" at bounding box center [219, 445] width 142 height 35
click at [254, 475] on input "ART AND BUILT SOLUTIONS" at bounding box center [219, 473] width 142 height 17
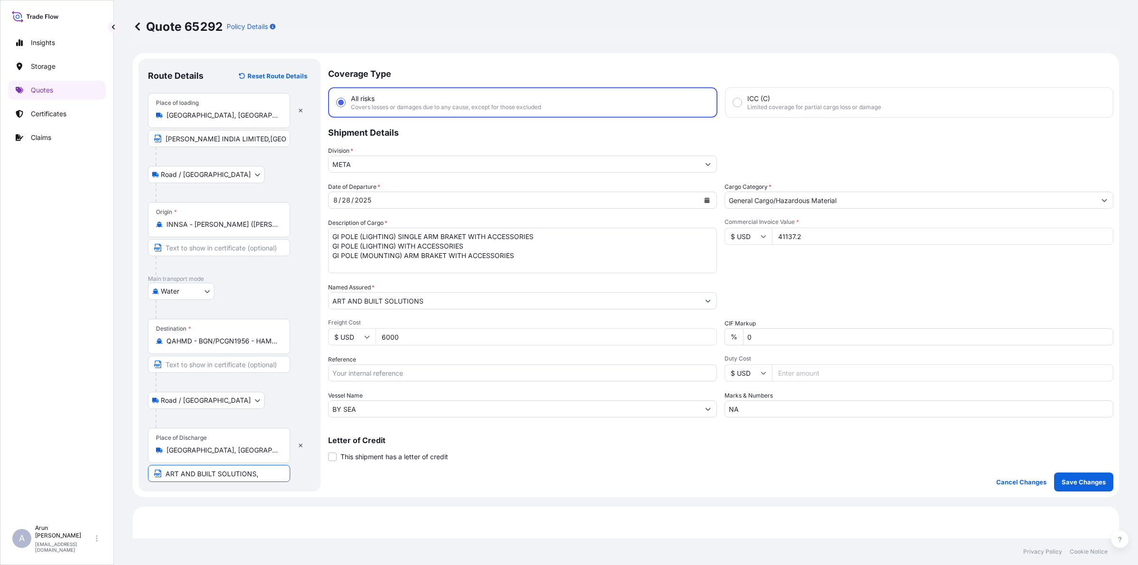
paste input "[GEOGRAPHIC_DATA], [GEOGRAPHIC_DATA]"
type input "ART AND BUILT SOLUTIONS, [GEOGRAPHIC_DATA], [GEOGRAPHIC_DATA]"
drag, startPoint x: 757, startPoint y: 404, endPoint x: 675, endPoint y: 409, distance: 82.2
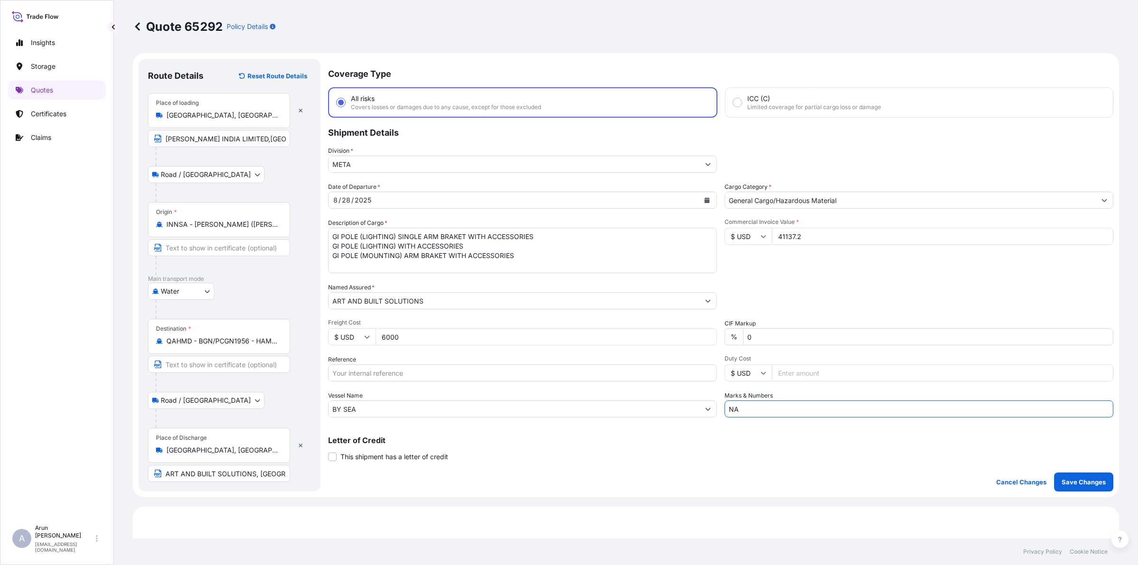
click at [675, 409] on div "Date of Departure * [DATE] Cargo Category * General Cargo/Hazardous Material De…" at bounding box center [720, 299] width 785 height 235
drag, startPoint x: 768, startPoint y: 412, endPoint x: 779, endPoint y: 412, distance: 10.5
click at [779, 412] on input "INVOICE NO: 502 DATE: [DATE]" at bounding box center [918, 408] width 389 height 17
click at [913, 408] on input "INVOICE NO: UIL/EXP/O84/2025-26, UIL/WXP/083/2025-26 DATE: [DATE]" at bounding box center [918, 408] width 389 height 17
drag, startPoint x: 935, startPoint y: 409, endPoint x: 1034, endPoint y: 396, distance: 99.5
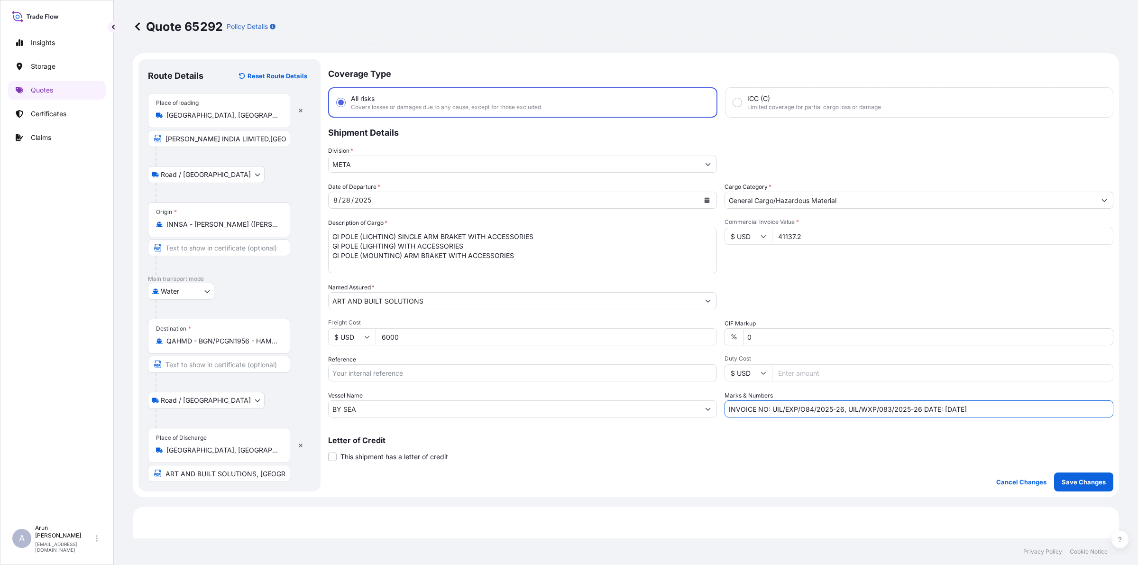
click at [913, 396] on div "Marks & Numbers INVOICE NO: UIL/EXP/O84/2025-26, UIL/WXP/083/2025-26 DATE: [DAT…" at bounding box center [918, 404] width 389 height 27
click at [913, 410] on input "INVOICE NO: UIL/EXP/O84/2025-26, UIL/WXP/083/2025-26 DATE: [DATE]" at bounding box center [918, 408] width 389 height 17
paste input "[DATE]"
click at [913, 408] on input "INVOICE NO: UIL/EXP/O84/2025-26, UIL/WXP/083/2025-26 DATE: [DATE], [DATE]" at bounding box center [918, 408] width 389 height 17
click at [913, 412] on input "INVOICE NO: UIL/EXP/O84/2025-26, UIL/WXP/083/2025-26 DATE: [DATE], [DATE]" at bounding box center [918, 408] width 389 height 17
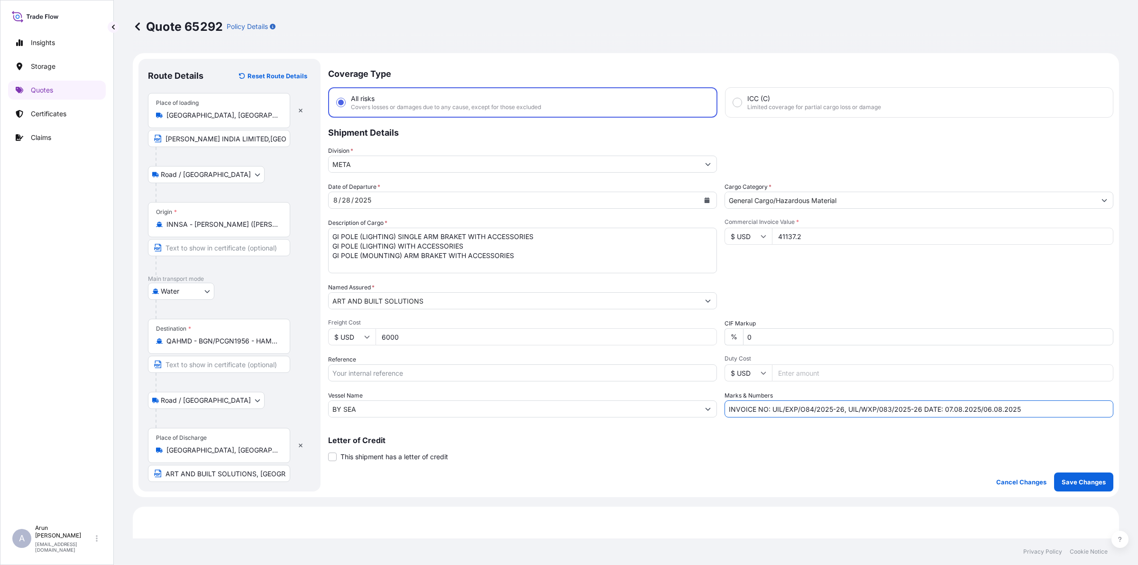
drag, startPoint x: 765, startPoint y: 411, endPoint x: 1049, endPoint y: 423, distance: 284.3
click at [913, 423] on div "Coverage Type All risks Covers losses or damages due to any cause, except for t…" at bounding box center [720, 275] width 785 height 432
click at [913, 407] on input "INVOICE NO: UIL/EXP/O84/2025-26, UIL/WXP/083/2025-26 DATE: 07.08.2025/06.08.2025" at bounding box center [918, 408] width 389 height 17
type input "INVOICE NO: UIL/EXP/O84/2025-26, UIL/WXP/083/2025-26 DATE: 07.08.2025/06.08.2025"
click at [402, 370] on input "Reference" at bounding box center [522, 372] width 389 height 17
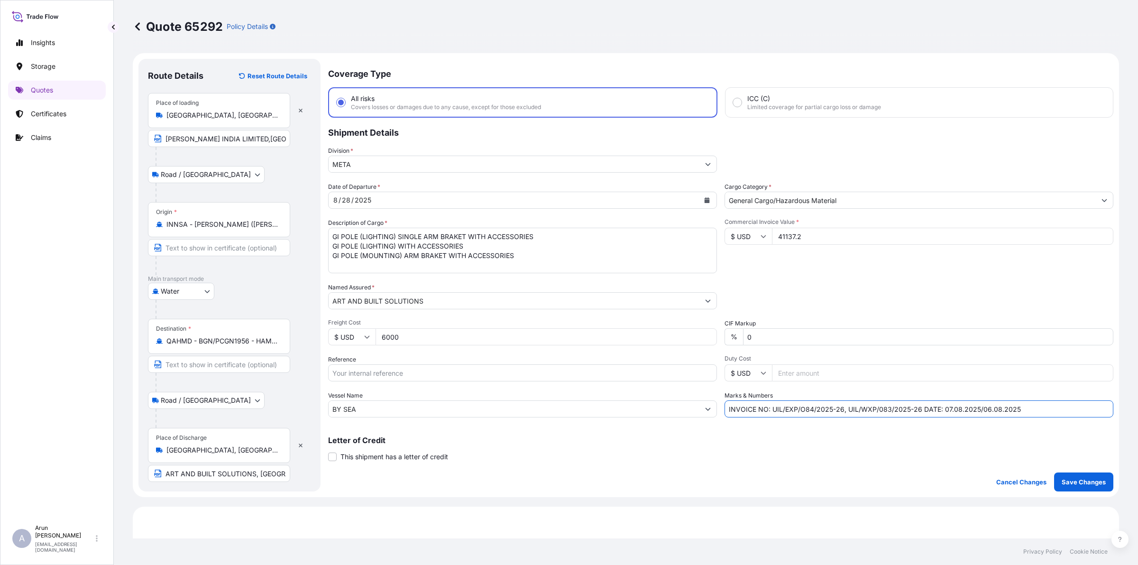
drag, startPoint x: 767, startPoint y: 406, endPoint x: 914, endPoint y: 411, distance: 146.6
click at [913, 411] on input "INVOICE NO: UIL/EXP/O84/2025-26, UIL/WXP/083/2025-26 DATE: 07.08.2025/06.08.2025" at bounding box center [918, 408] width 389 height 17
click at [447, 370] on input "Reference" at bounding box center [522, 372] width 389 height 17
paste input "UIL/EXP/O84/2025-26, UIL/WXP/083/2025-26"
type input "UIL/EXP/O84/2025-26, UIL/WXP/083/2025-26"
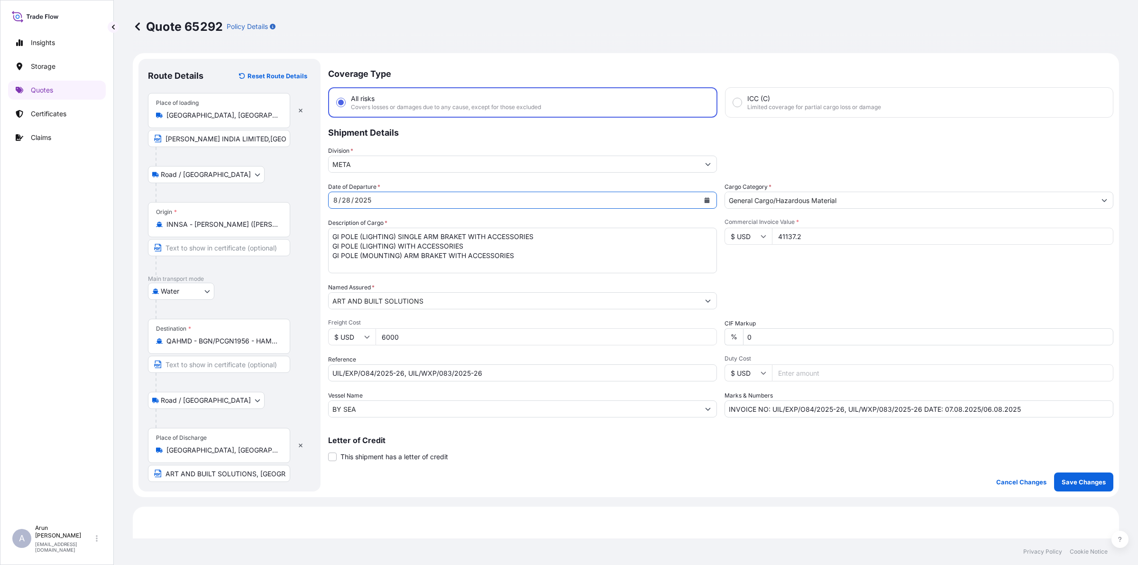
click at [646, 203] on div "[DATE]" at bounding box center [514, 200] width 371 height 17
click at [913, 482] on p "Save Changes" at bounding box center [1084, 481] width 44 height 9
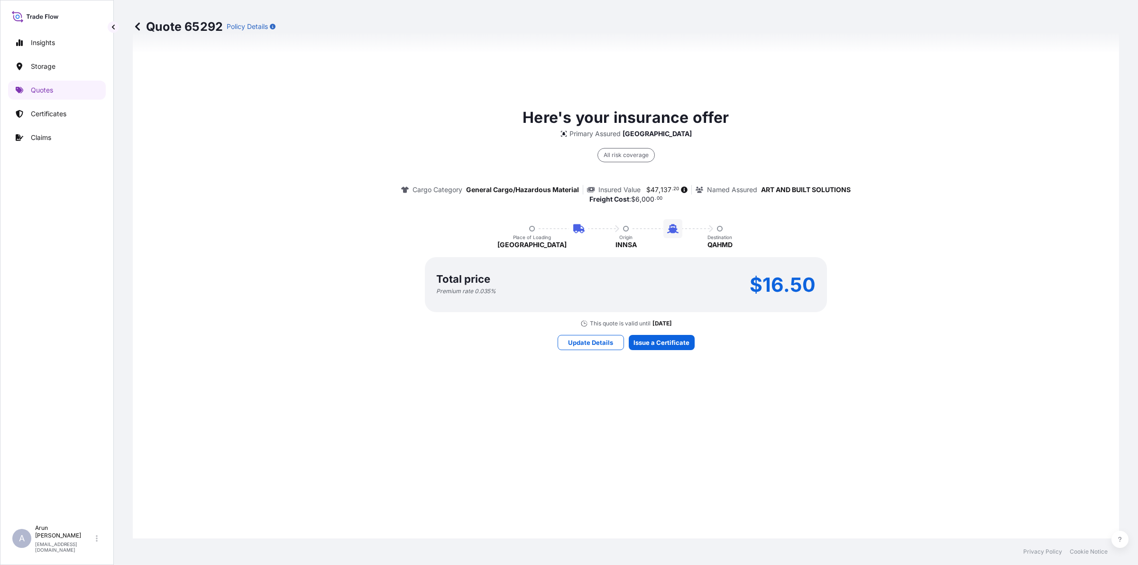
scroll to position [684, 0]
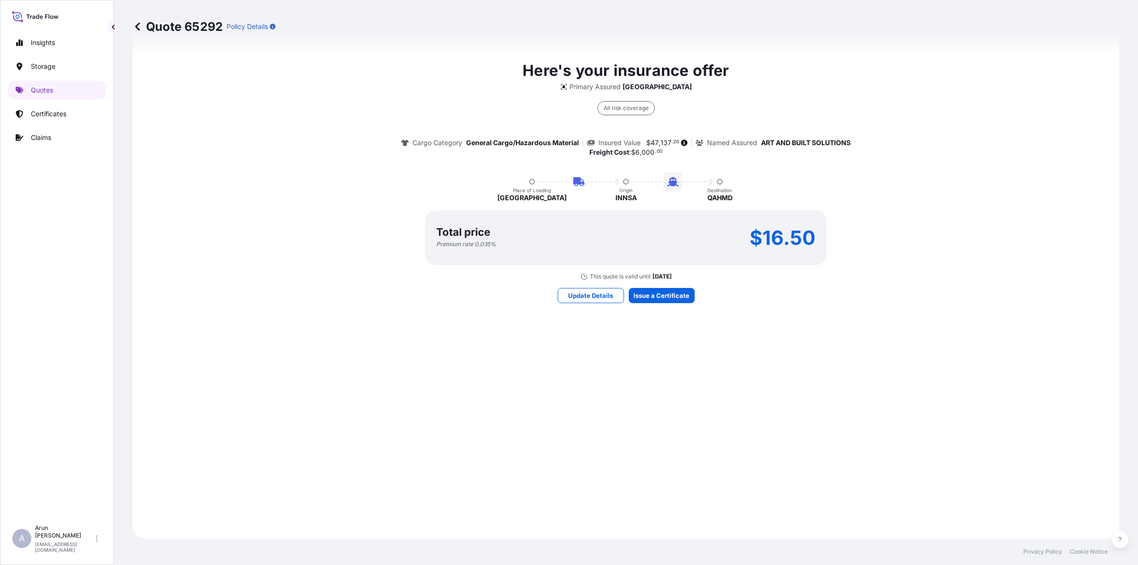
select select "Road / [GEOGRAPHIC_DATA]"
select select "Water"
select select "Road / [GEOGRAPHIC_DATA]"
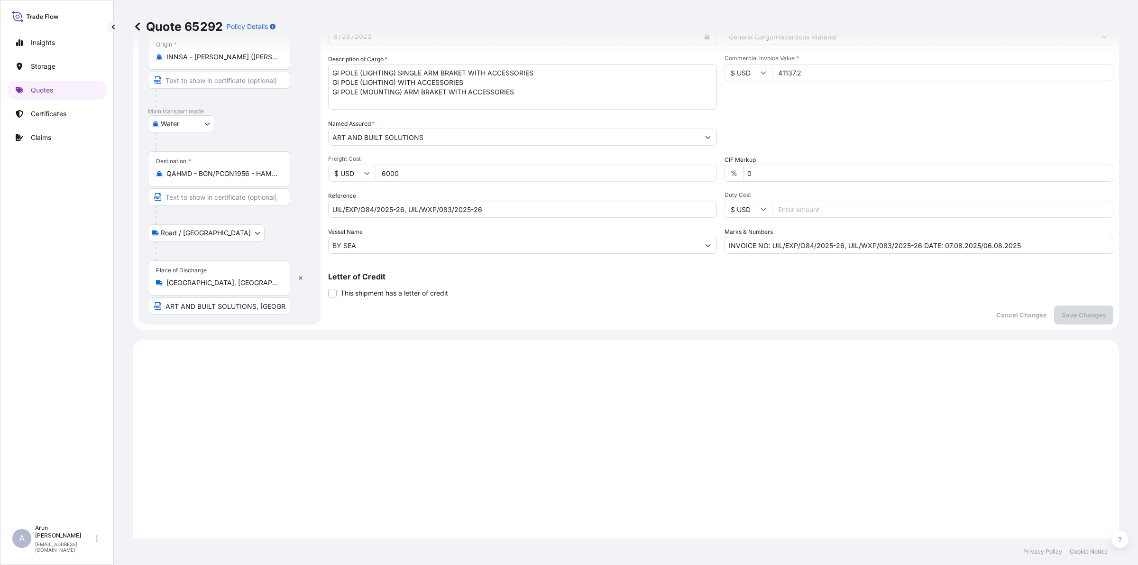
scroll to position [0, 0]
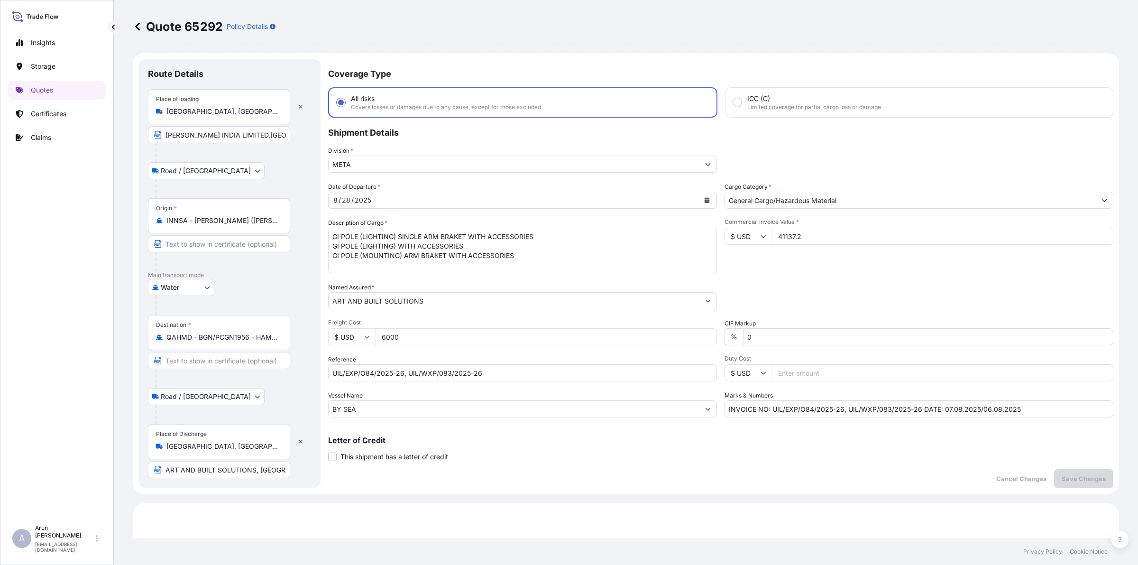
click at [705, 200] on button "Calendar" at bounding box center [706, 199] width 15 height 15
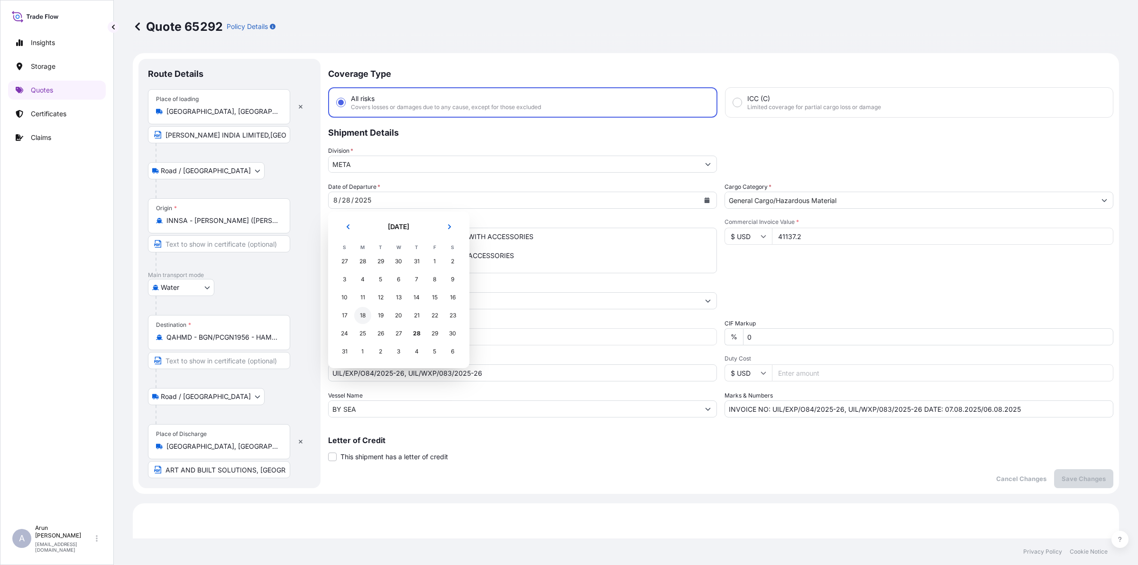
click at [364, 313] on div "18" at bounding box center [362, 315] width 17 height 17
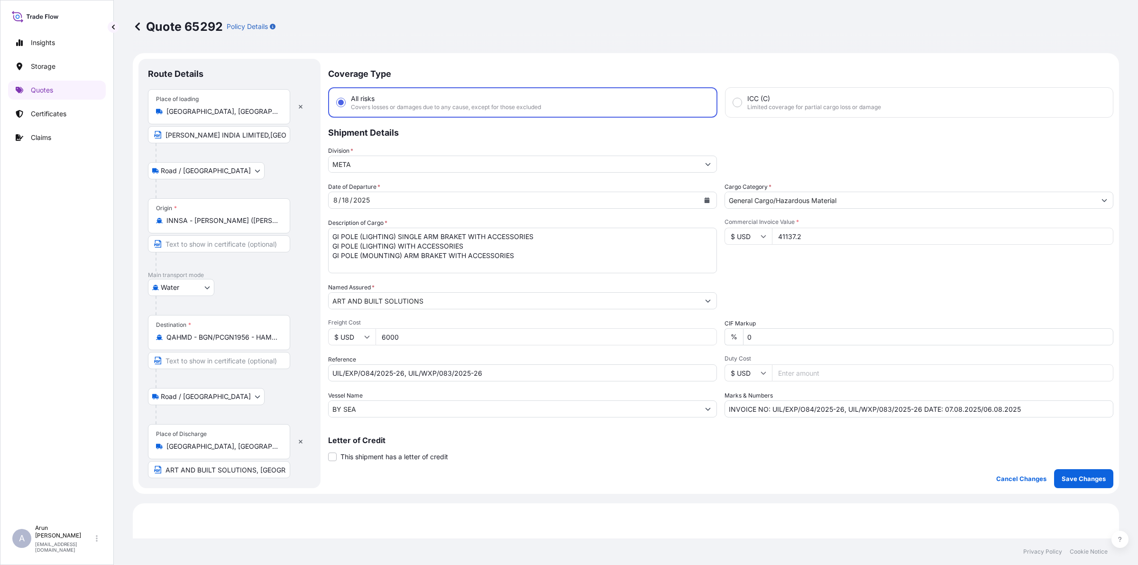
drag, startPoint x: 415, startPoint y: 331, endPoint x: 376, endPoint y: 337, distance: 39.8
click at [376, 337] on input "6000" at bounding box center [546, 336] width 341 height 17
click at [792, 337] on input "0" at bounding box center [928, 336] width 370 height 17
type input "1"
drag, startPoint x: 280, startPoint y: 218, endPoint x: 183, endPoint y: 236, distance: 99.3
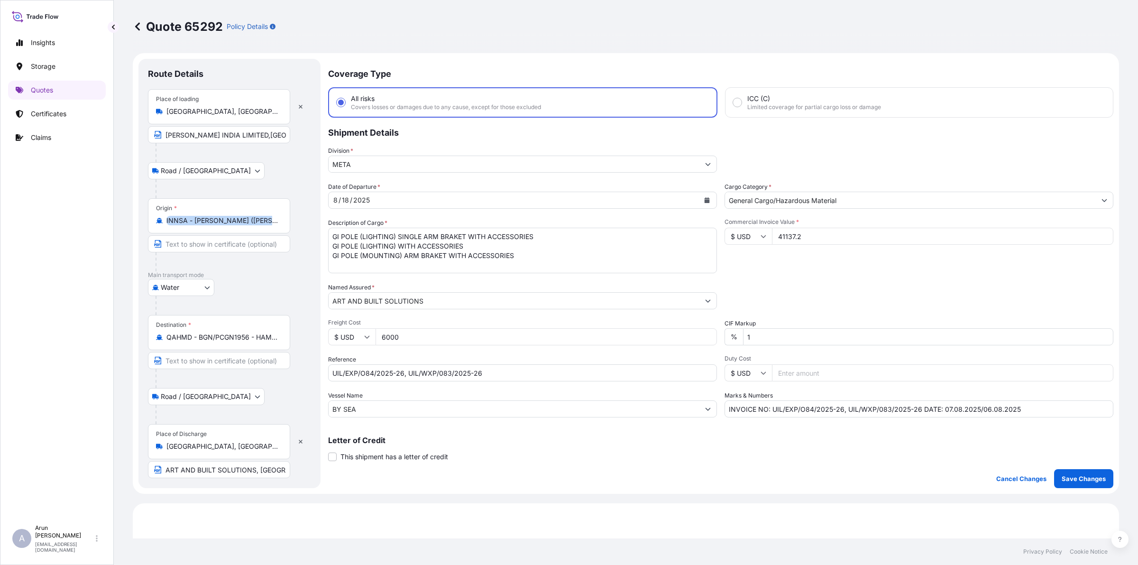
click at [183, 236] on div "Origin * INNSA - [GEOGRAPHIC_DATA][PERSON_NAME] ([PERSON_NAME]), [GEOGRAPHIC_DA…" at bounding box center [229, 234] width 163 height 73
drag, startPoint x: 162, startPoint y: 219, endPoint x: 321, endPoint y: 218, distance: 159.3
click at [321, 218] on form "Route Details Place of loading [GEOGRAPHIC_DATA], [GEOGRAPHIC_DATA], [GEOGRAPHI…" at bounding box center [626, 273] width 986 height 440
drag, startPoint x: 209, startPoint y: 242, endPoint x: 204, endPoint y: 238, distance: 6.1
click at [204, 238] on input "Text to appear on certificate" at bounding box center [219, 243] width 142 height 17
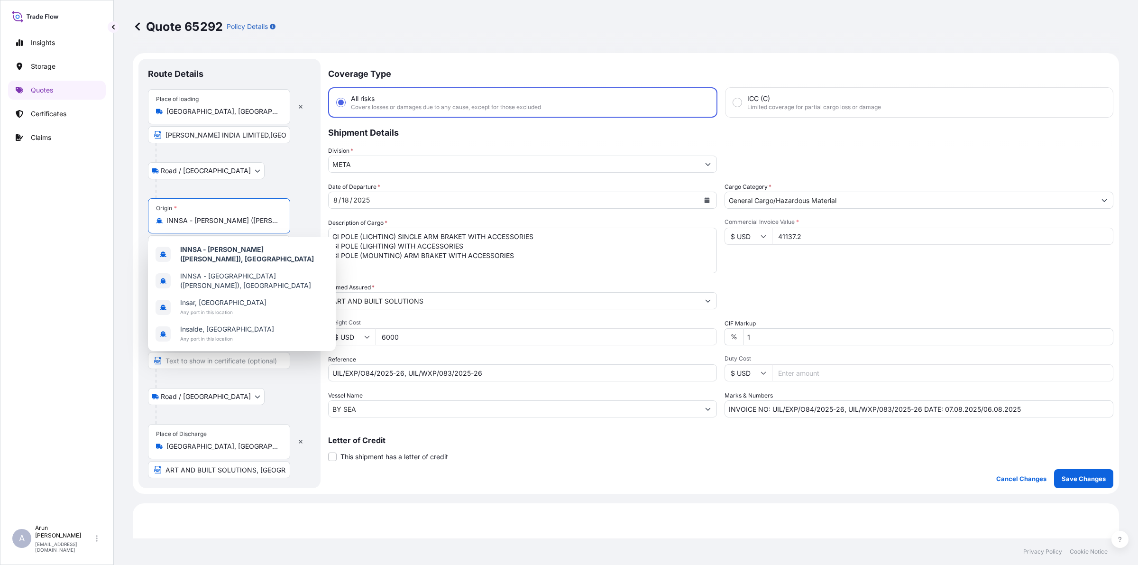
click at [185, 217] on input "INNSA - [PERSON_NAME] ([PERSON_NAME]), [GEOGRAPHIC_DATA]" at bounding box center [222, 220] width 112 height 9
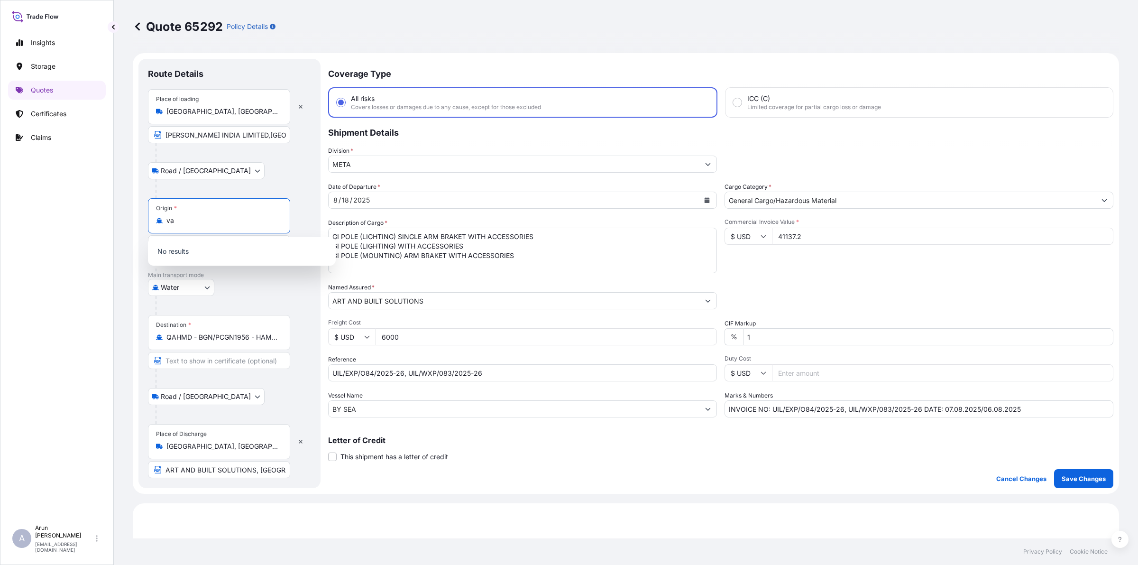
type input "v"
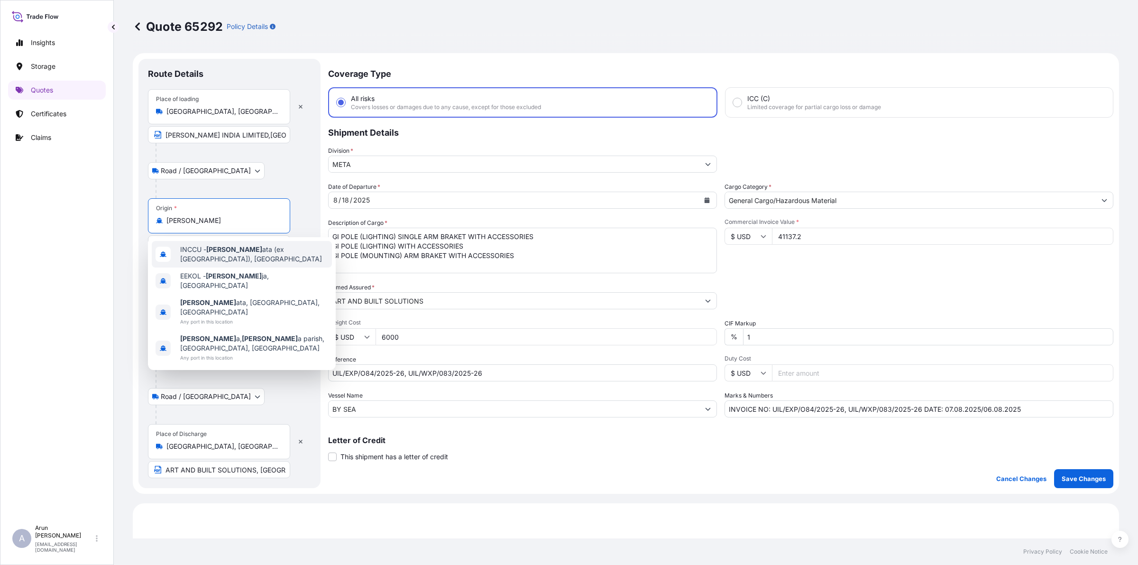
click at [225, 253] on span "INCCU - [PERSON_NAME] ata (ex [GEOGRAPHIC_DATA]), [GEOGRAPHIC_DATA]" at bounding box center [254, 254] width 148 height 19
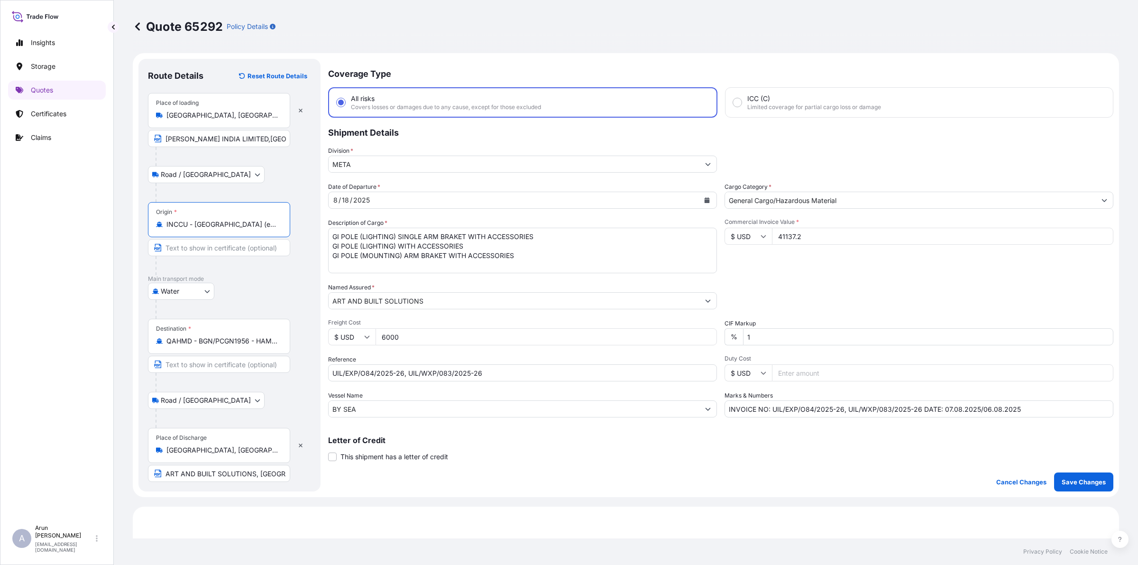
type input "INCCU - [GEOGRAPHIC_DATA] (ex [GEOGRAPHIC_DATA]), [GEOGRAPHIC_DATA]"
drag, startPoint x: 496, startPoint y: 376, endPoint x: 314, endPoint y: 377, distance: 182.1
click at [314, 377] on form "Route Details Reset Route Details Place of loading [GEOGRAPHIC_DATA], [GEOGRAPH…" at bounding box center [626, 275] width 986 height 444
type input "BL NO: MEDUKD133832"
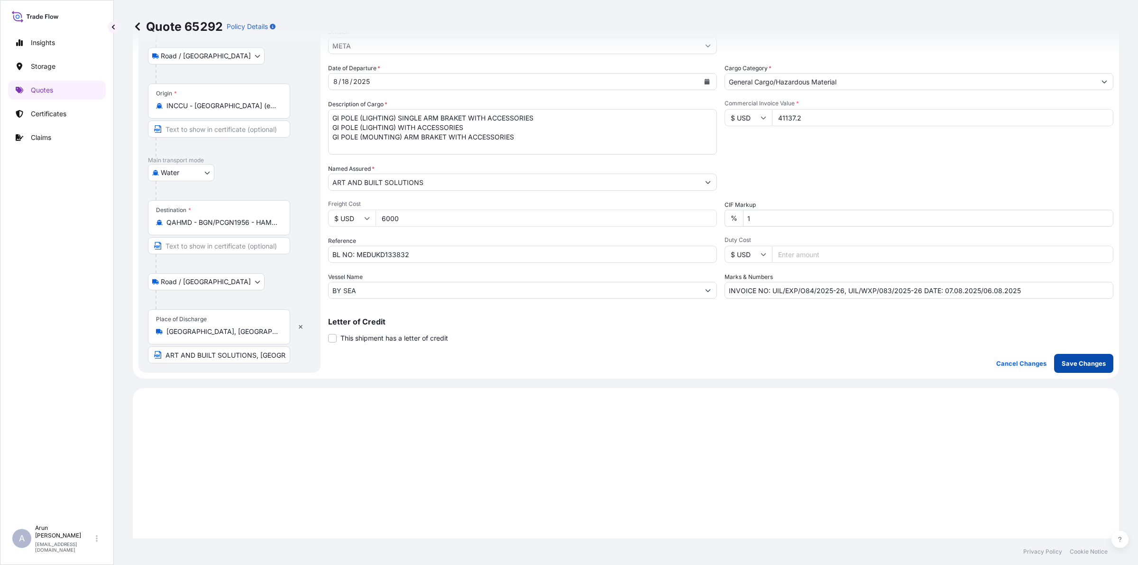
click at [913, 366] on p "Save Changes" at bounding box center [1084, 362] width 44 height 9
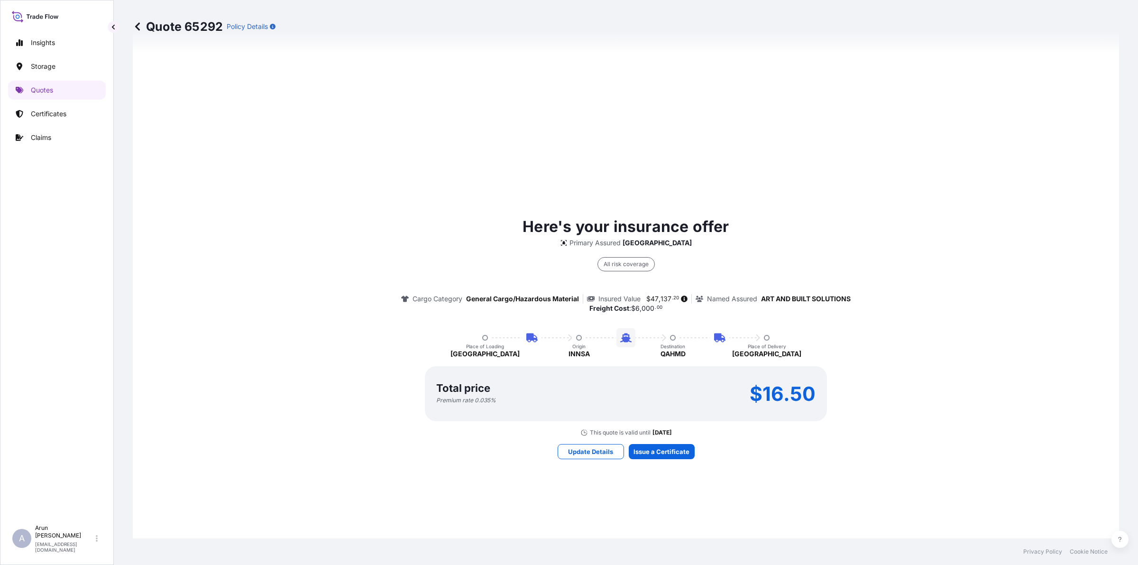
scroll to position [638, 0]
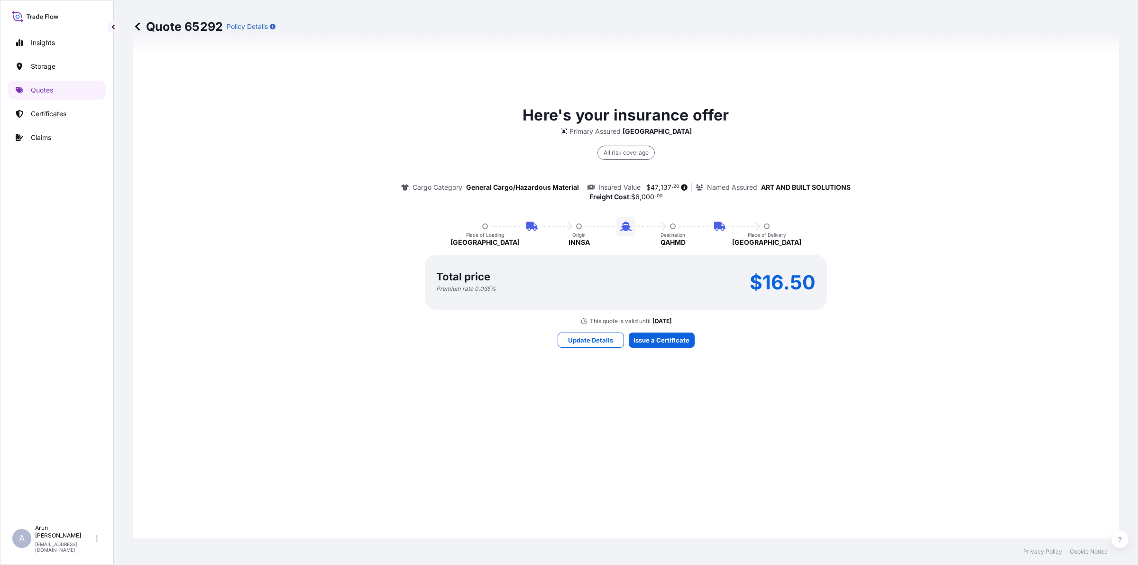
select select "Road / [GEOGRAPHIC_DATA]"
select select "Water"
select select "Road / [GEOGRAPHIC_DATA]"
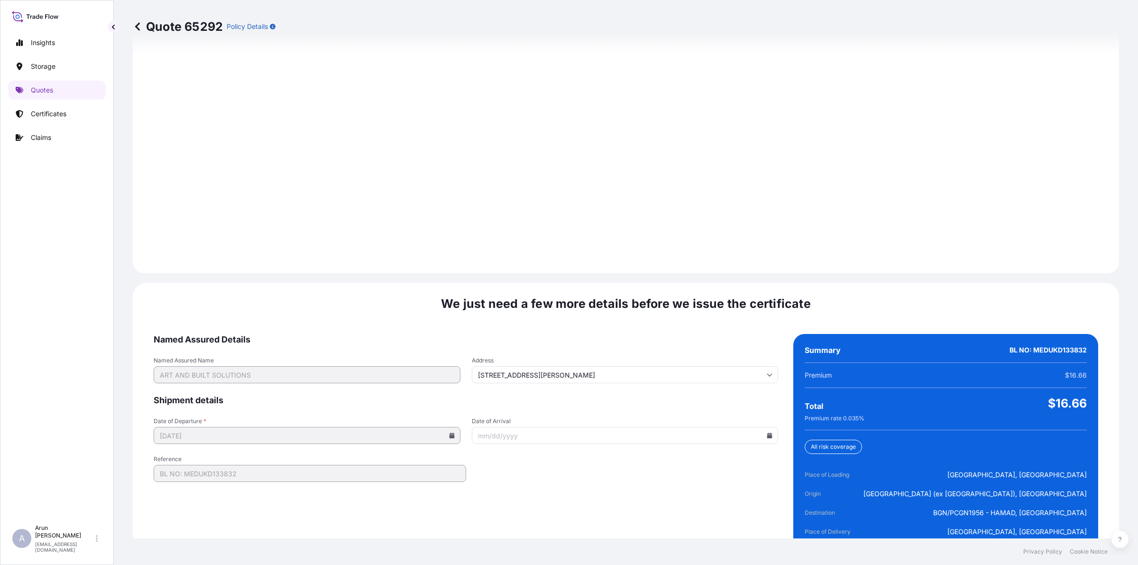
scroll to position [1310, 0]
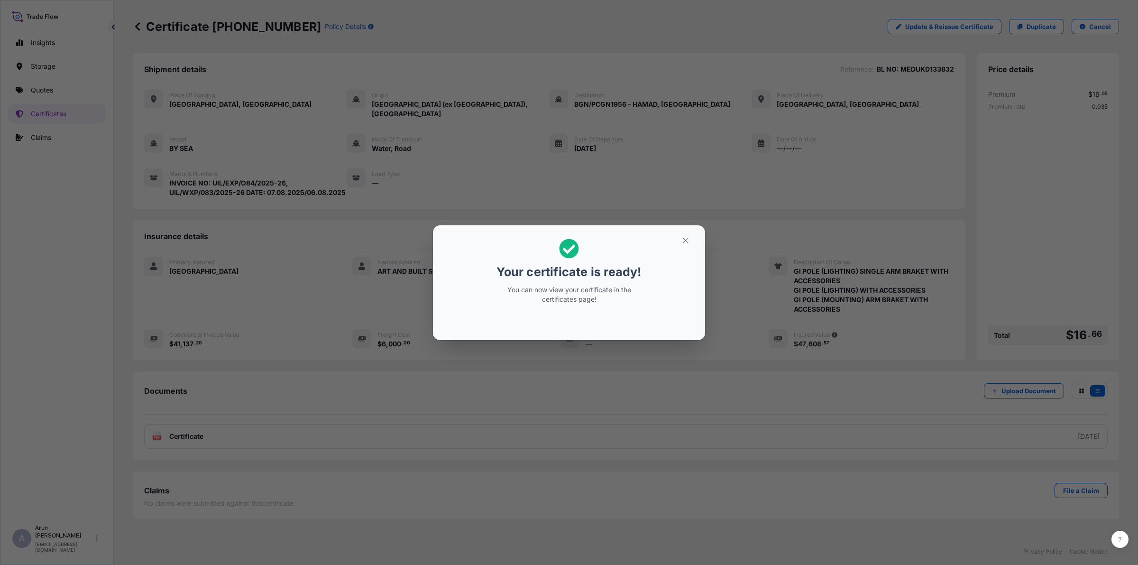
click at [685, 249] on h2 "Your certificate is ready! You can now view your certificate in the certificate…" at bounding box center [568, 271] width 257 height 77
click at [693, 236] on button "button" at bounding box center [686, 240] width 24 height 15
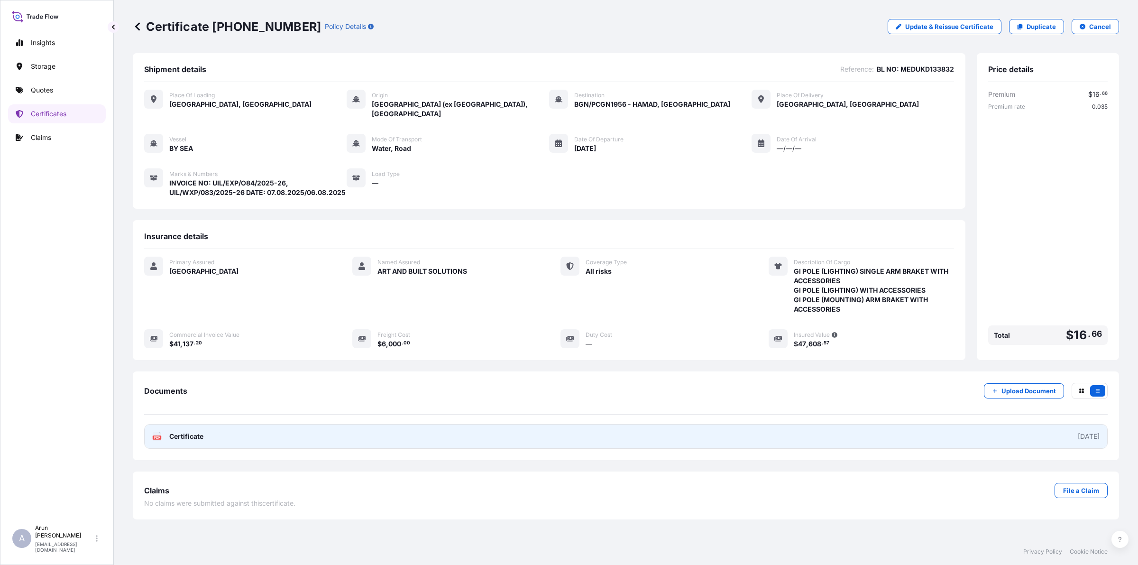
click at [205, 424] on link "PDF Certificate [DATE]" at bounding box center [625, 436] width 963 height 25
